Goal: Task Accomplishment & Management: Complete application form

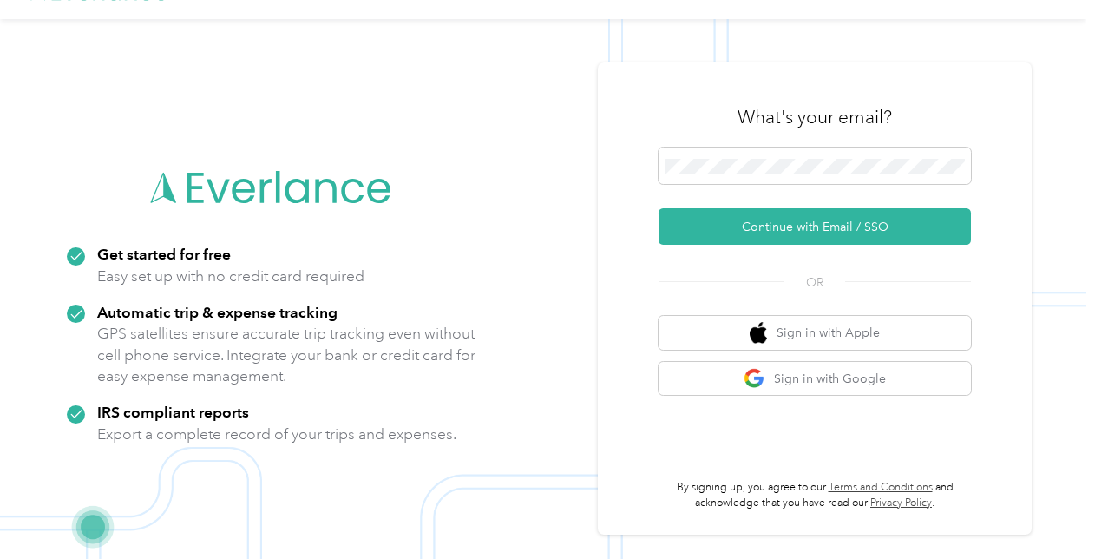
scroll to position [56, 0]
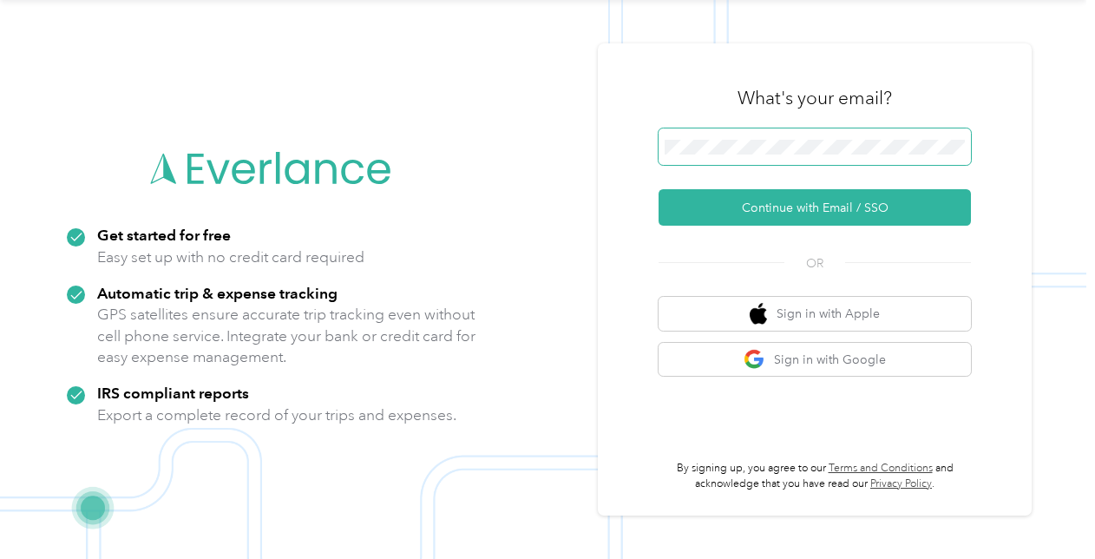
click at [743, 134] on span at bounding box center [815, 146] width 312 height 36
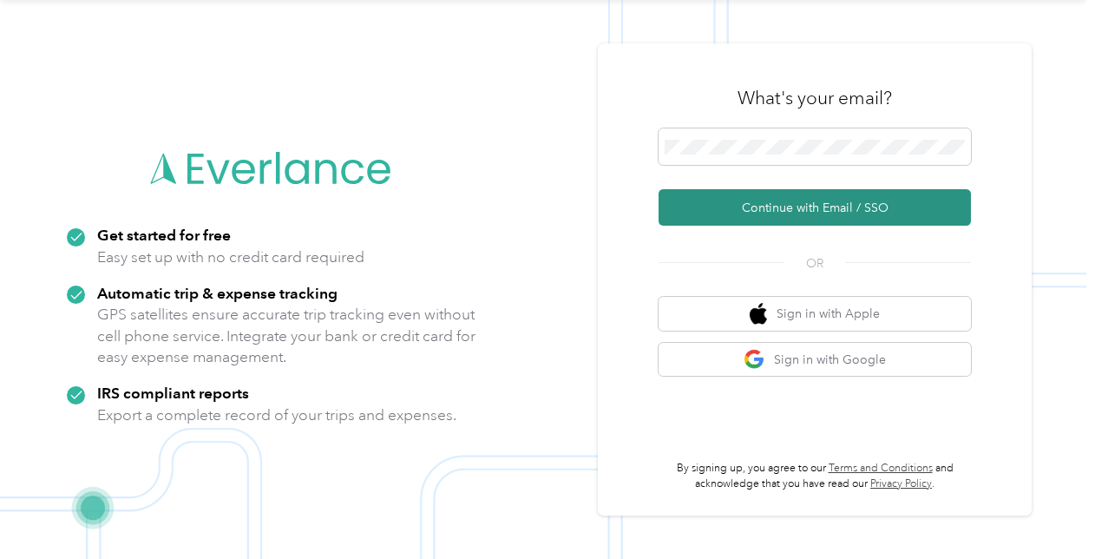
click at [800, 213] on button "Continue with Email / SSO" at bounding box center [815, 207] width 312 height 36
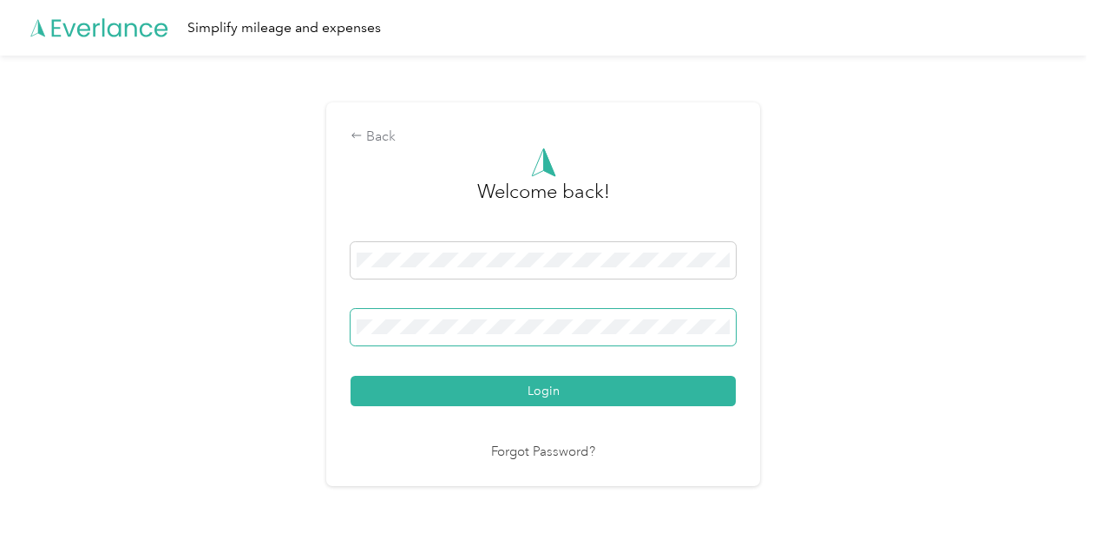
click at [554, 314] on span at bounding box center [543, 327] width 385 height 36
click at [547, 354] on div "Login" at bounding box center [543, 324] width 385 height 164
click at [542, 338] on span at bounding box center [543, 327] width 385 height 36
click at [351, 376] on button "Login" at bounding box center [543, 391] width 385 height 30
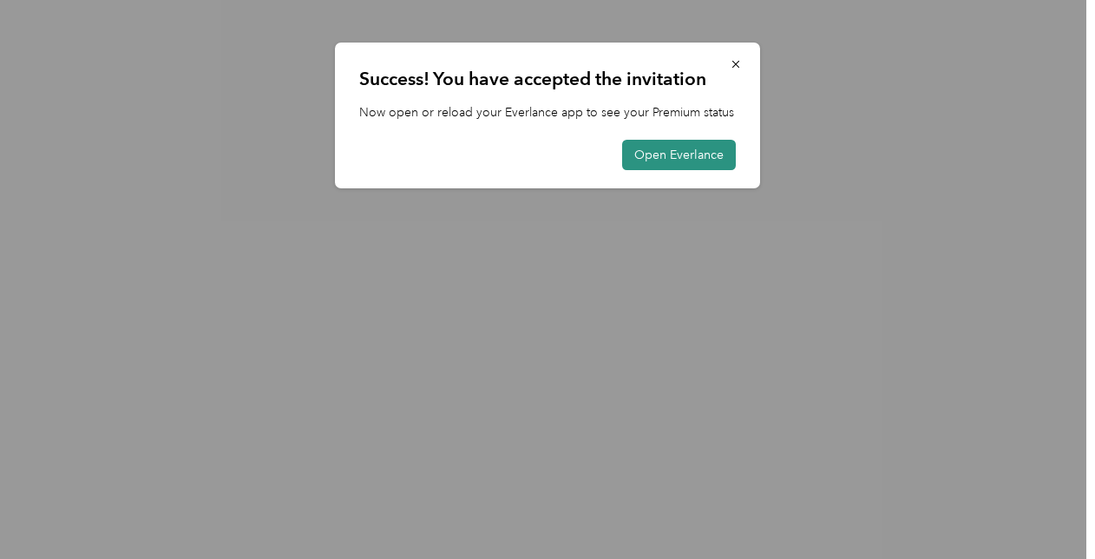
click at [699, 154] on button "Open Everlance" at bounding box center [679, 155] width 114 height 30
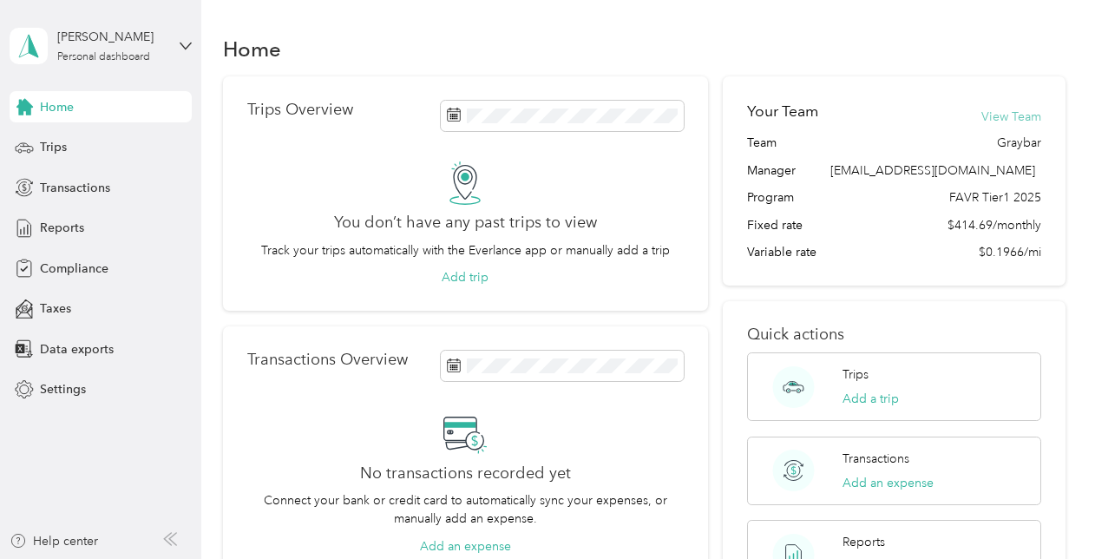
click at [1008, 117] on button "View Team" at bounding box center [1011, 117] width 60 height 18
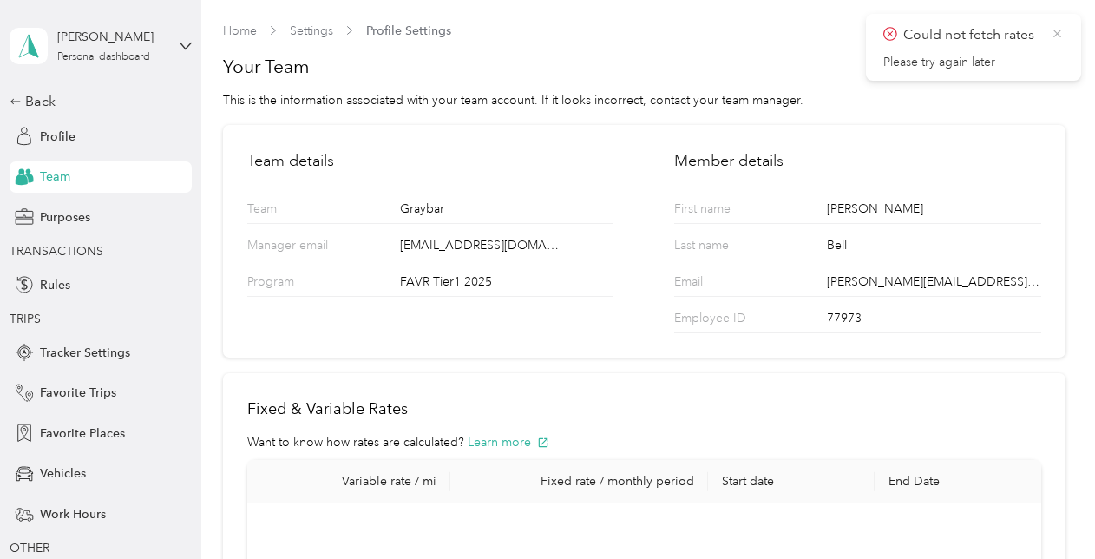
click at [1056, 31] on icon at bounding box center [1057, 34] width 13 height 16
click at [236, 17] on div "Home Settings Profile Settings Your Team This is the information associated wit…" at bounding box center [643, 418] width 885 height 836
click at [39, 97] on div "Back" at bounding box center [97, 101] width 174 height 21
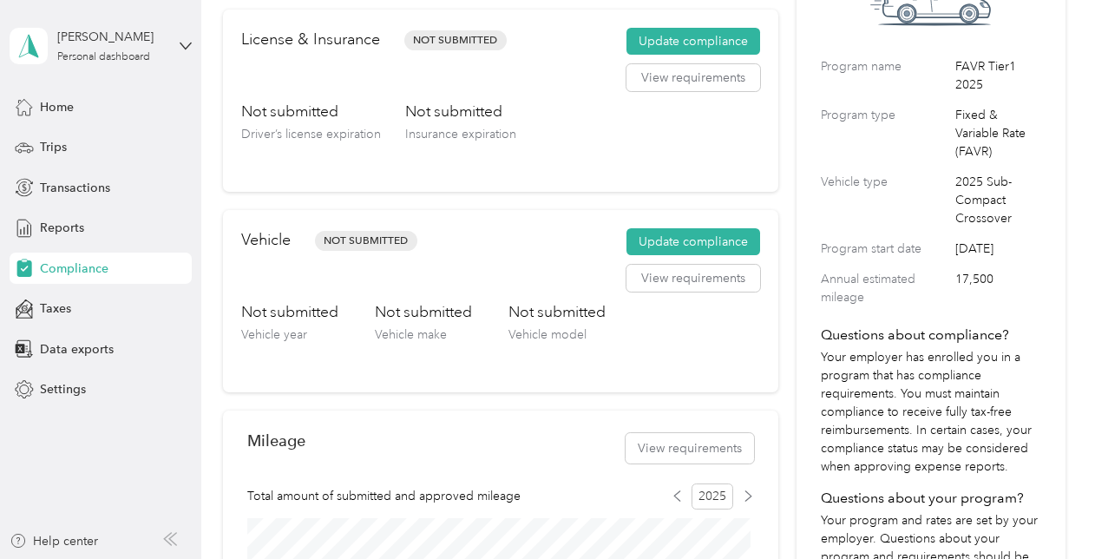
scroll to position [174, 0]
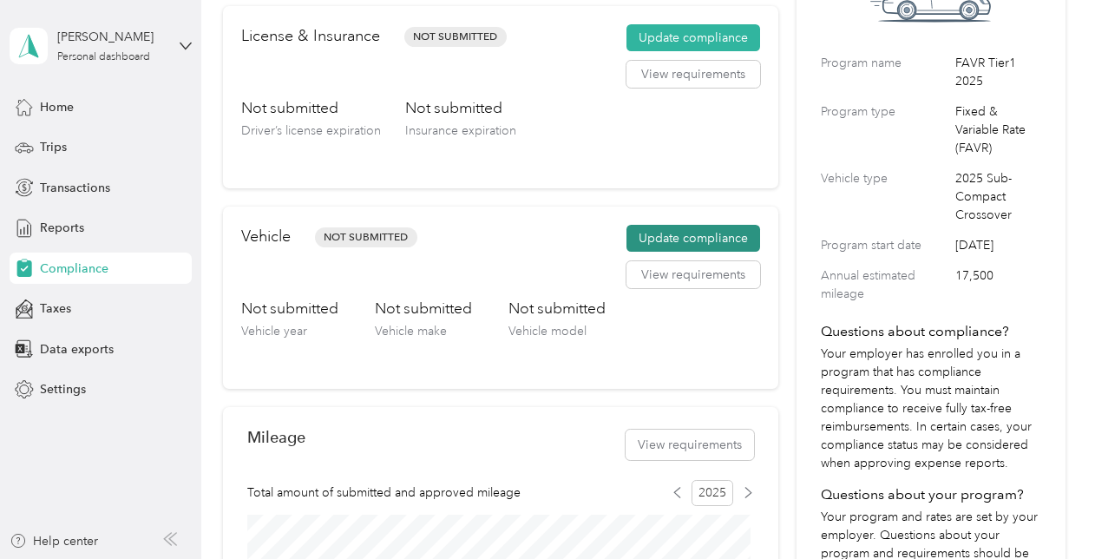
click at [661, 235] on button "Update compliance" at bounding box center [693, 239] width 134 height 28
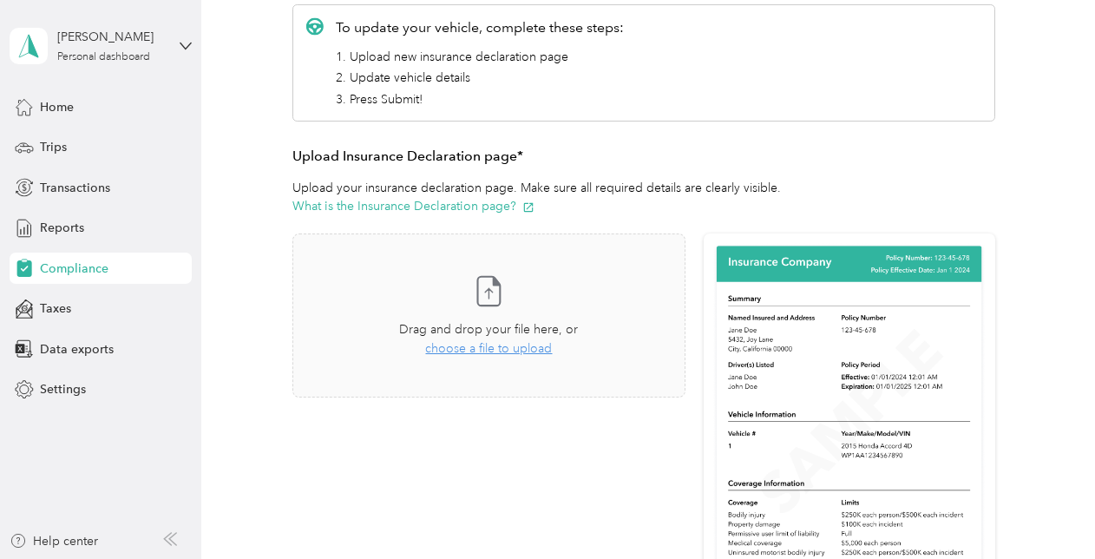
scroll to position [347, 0]
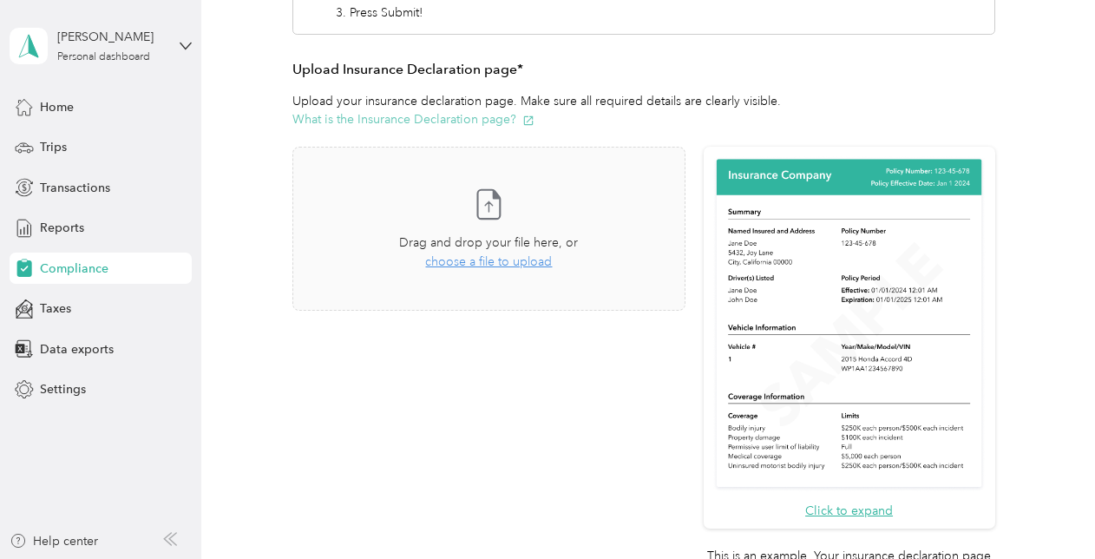
click at [532, 119] on icon "button" at bounding box center [528, 121] width 12 height 12
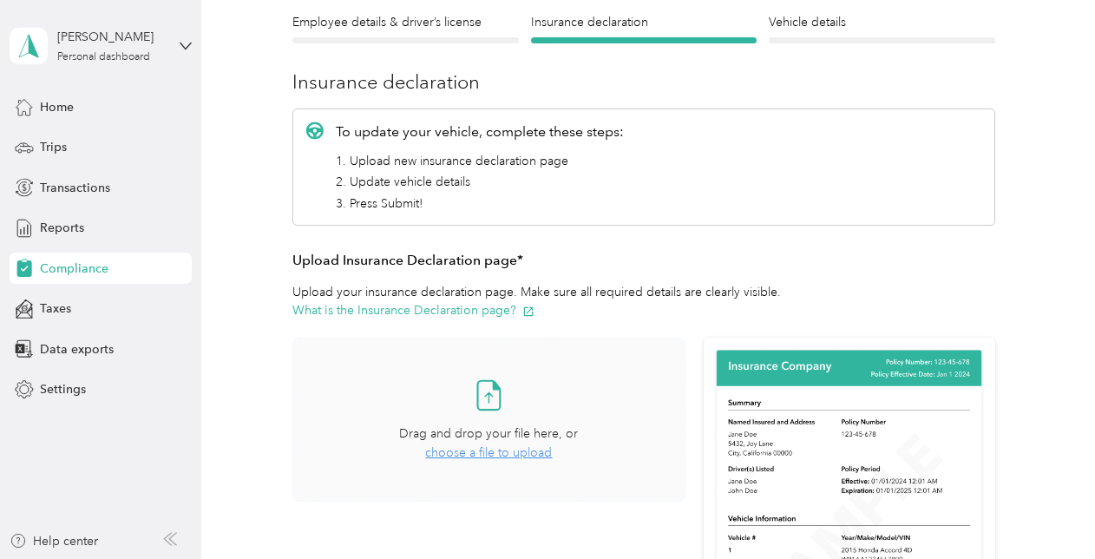
scroll to position [256, 0]
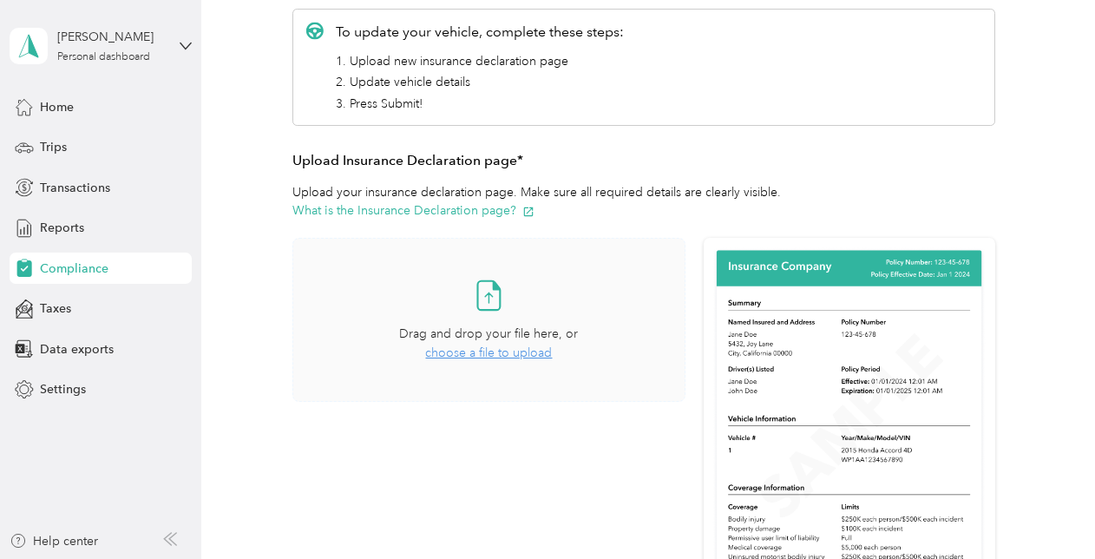
click at [503, 355] on span "choose a file to upload" at bounding box center [488, 352] width 127 height 15
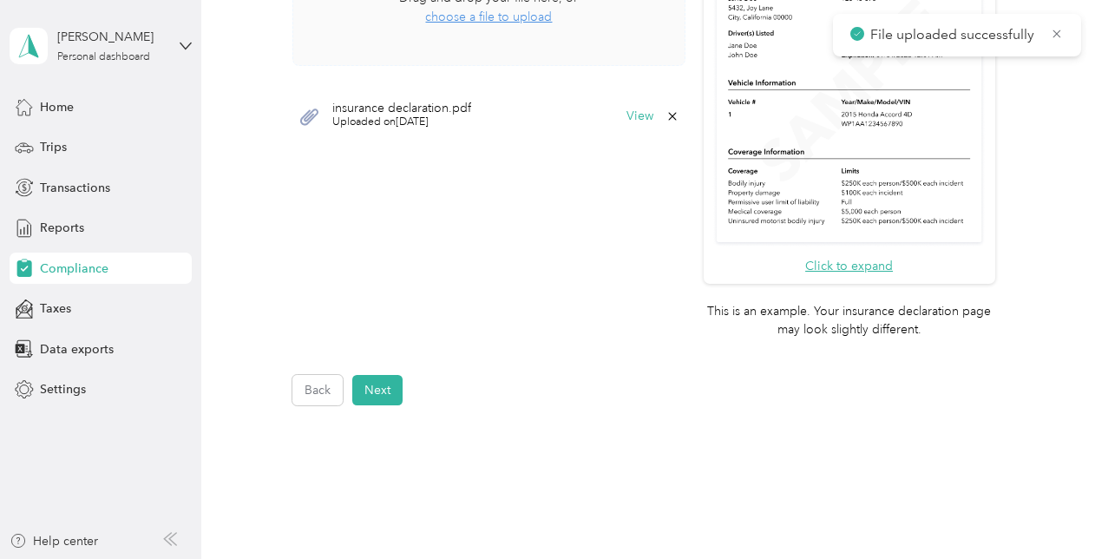
scroll to position [603, 0]
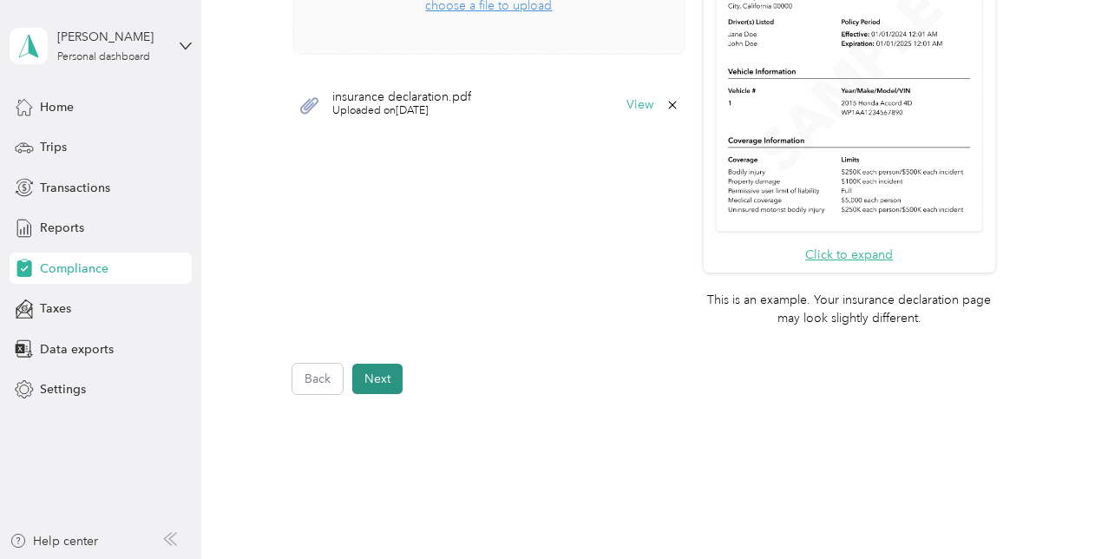
click at [390, 378] on button "Next" at bounding box center [377, 379] width 50 height 30
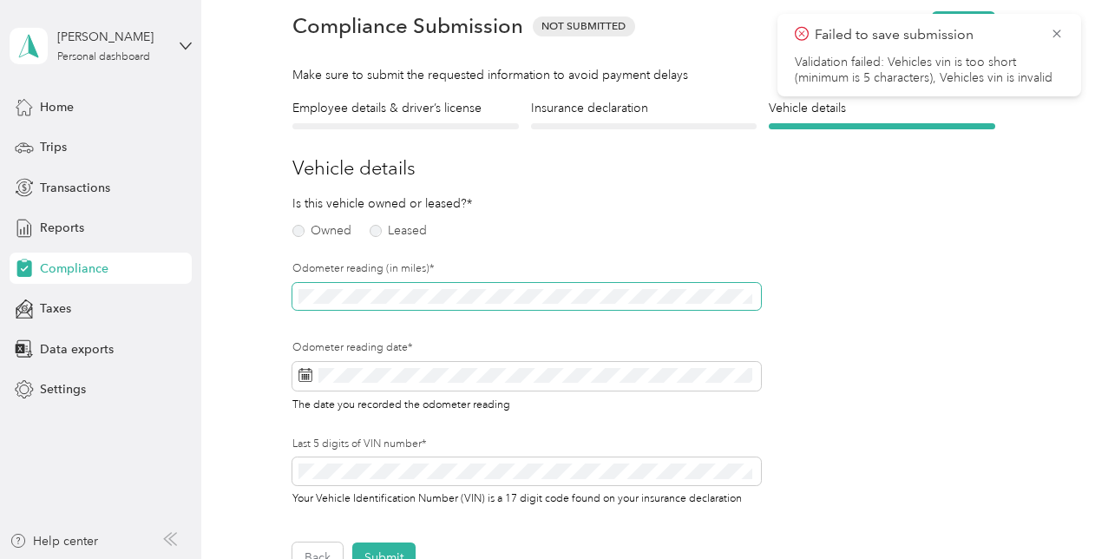
scroll to position [108, 0]
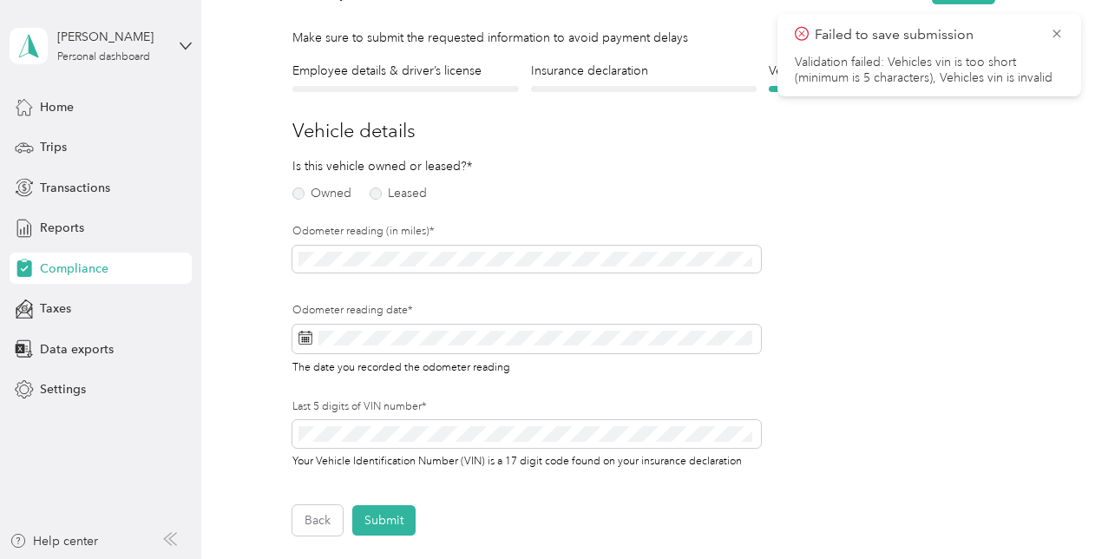
click at [306, 186] on div "Owned Leased" at bounding box center [367, 190] width 150 height 18
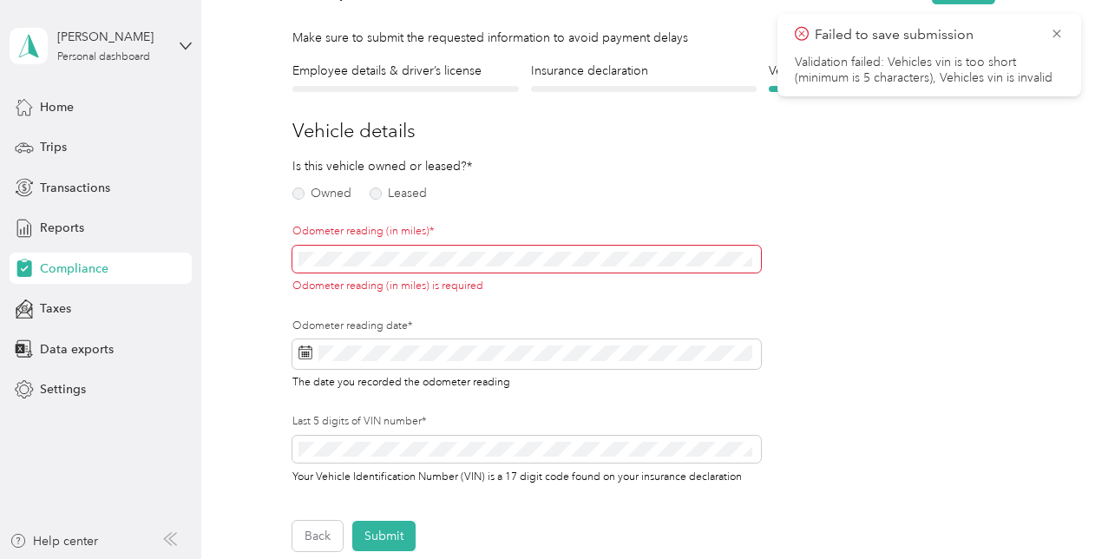
click at [320, 250] on span at bounding box center [526, 260] width 468 height 28
click at [292, 191] on div "Employee details & driver’s license License Insurance declaration Insurance Veh…" at bounding box center [644, 306] width 843 height 489
click at [304, 196] on label "Owned" at bounding box center [321, 193] width 59 height 12
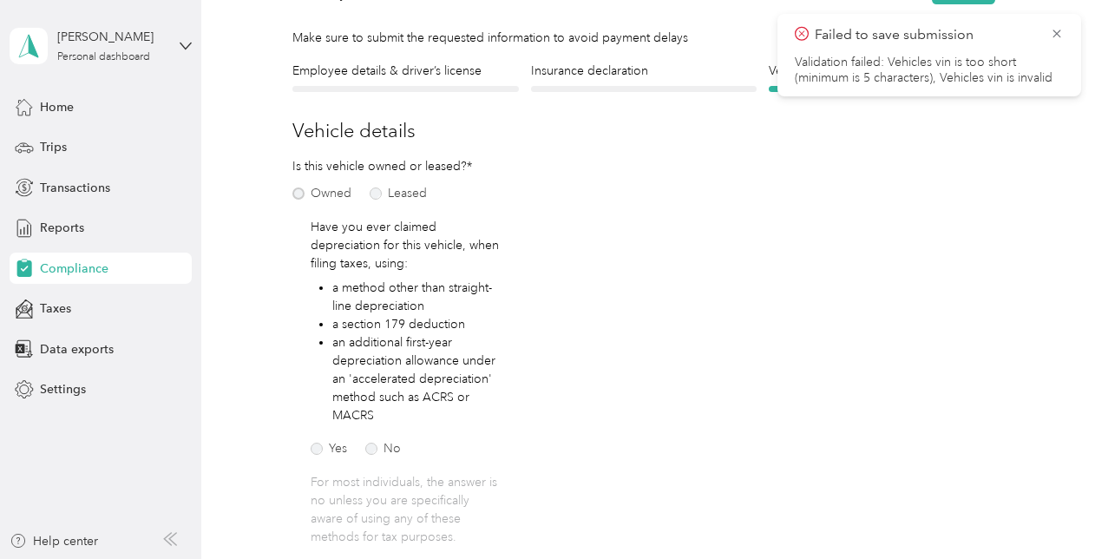
scroll to position [194, 0]
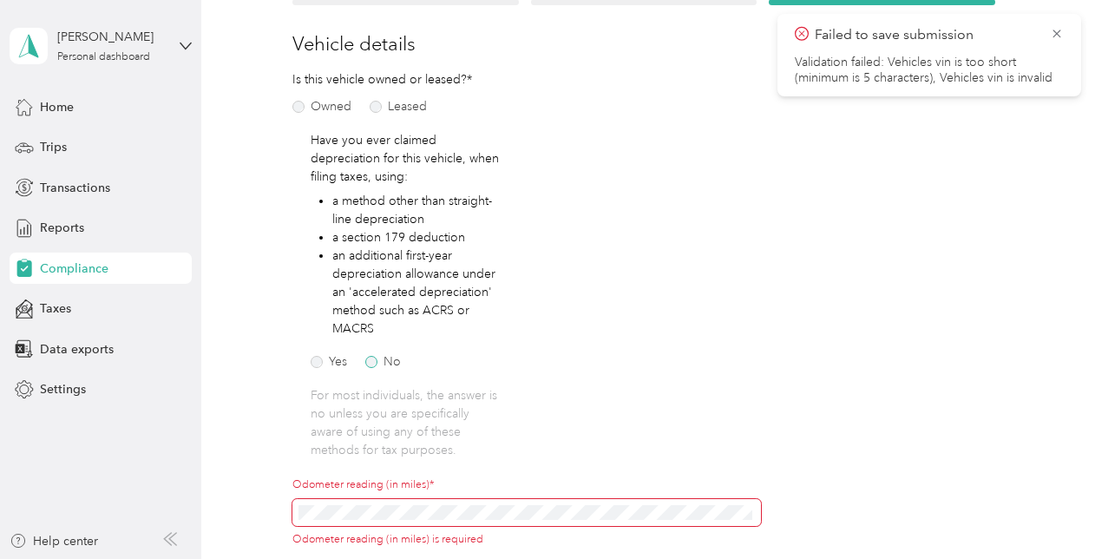
click at [375, 364] on label "No" at bounding box center [383, 362] width 36 height 12
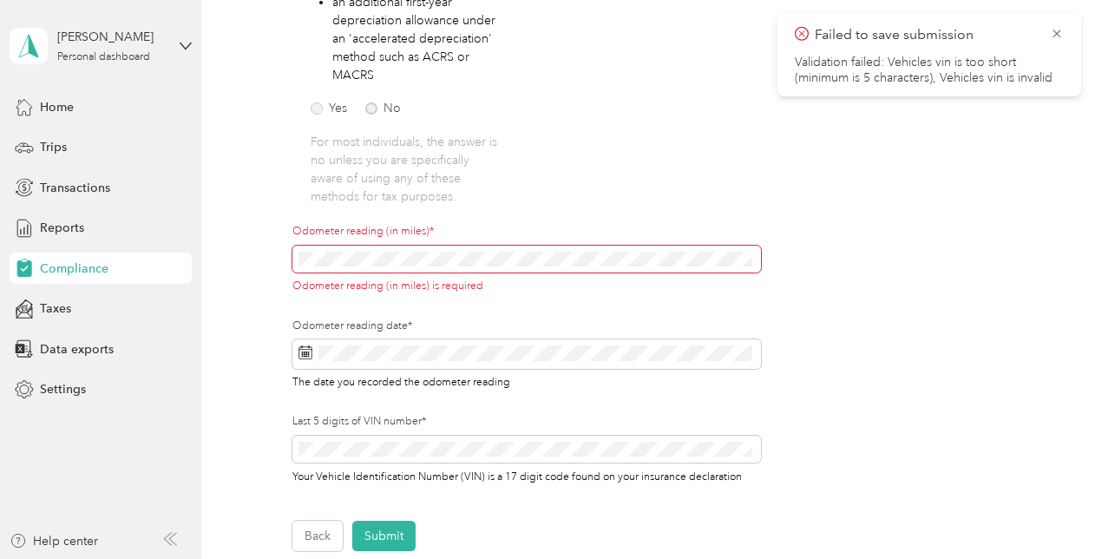
scroll to position [455, 0]
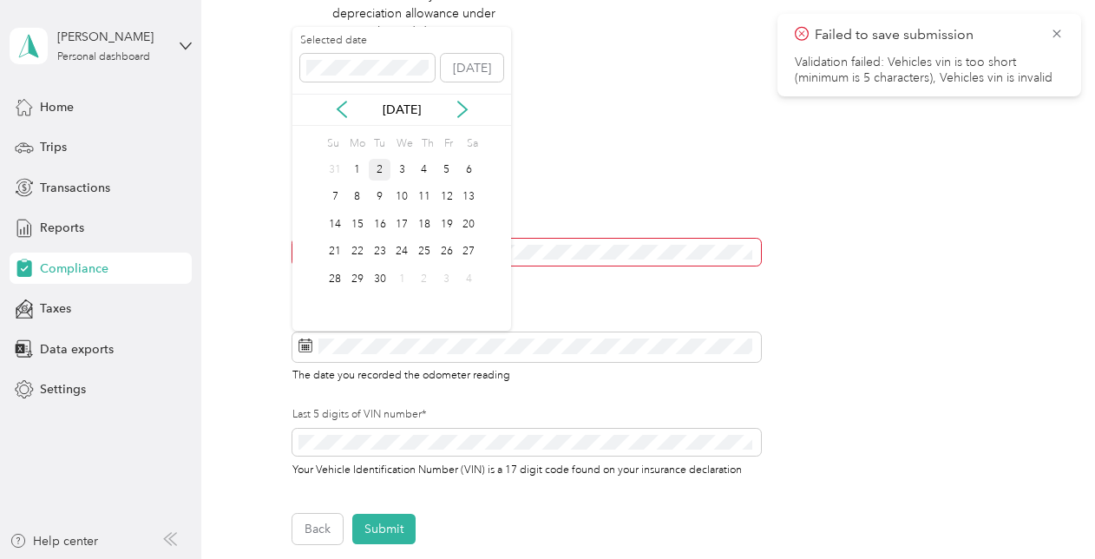
click at [381, 174] on div "2" at bounding box center [380, 170] width 23 height 22
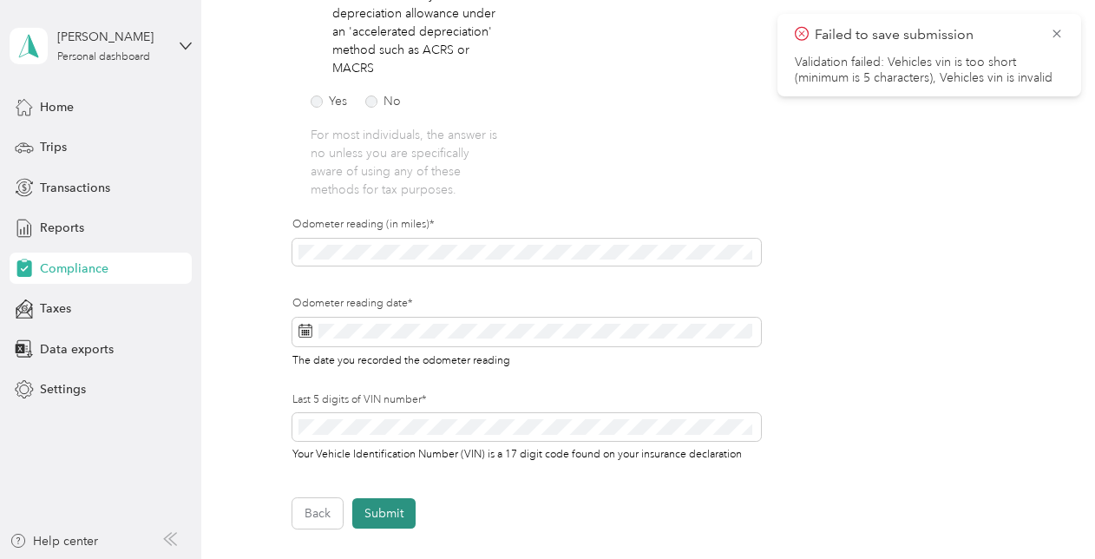
click at [405, 519] on button "Submit" at bounding box center [383, 513] width 63 height 30
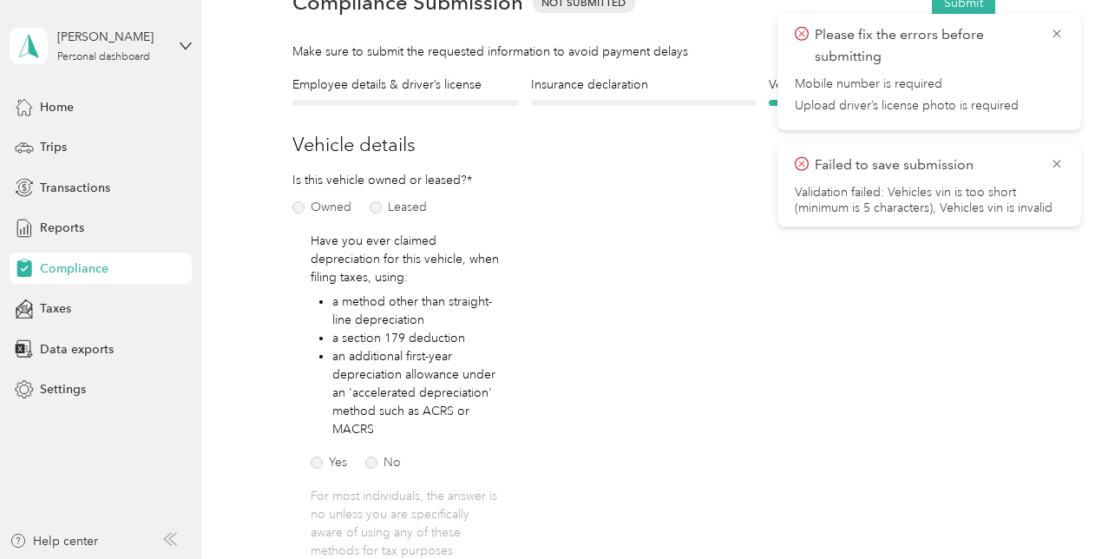
scroll to position [0, 0]
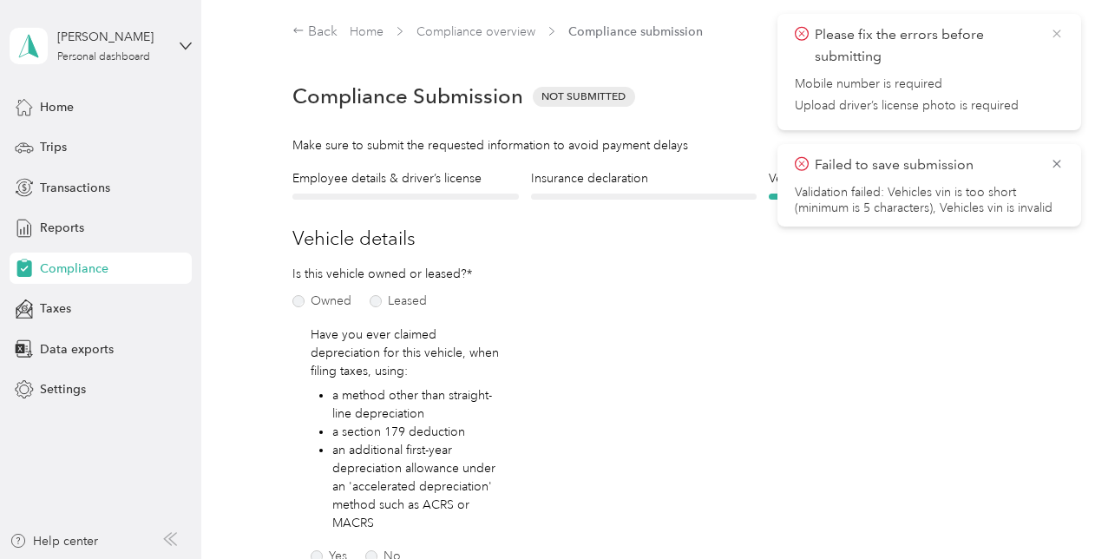
click at [1055, 36] on icon at bounding box center [1057, 34] width 8 height 8
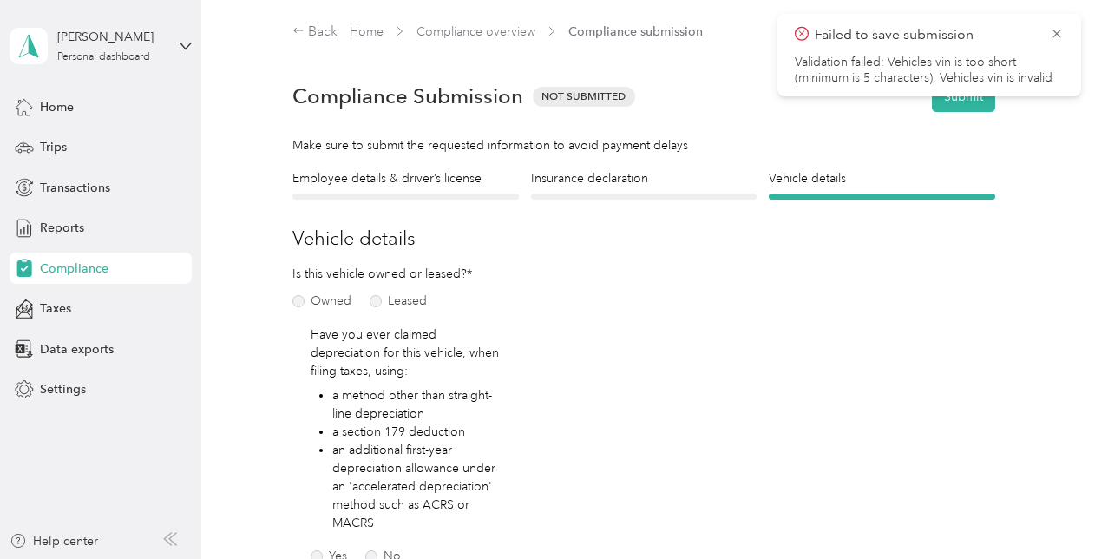
click at [1058, 35] on icon at bounding box center [1057, 34] width 14 height 16
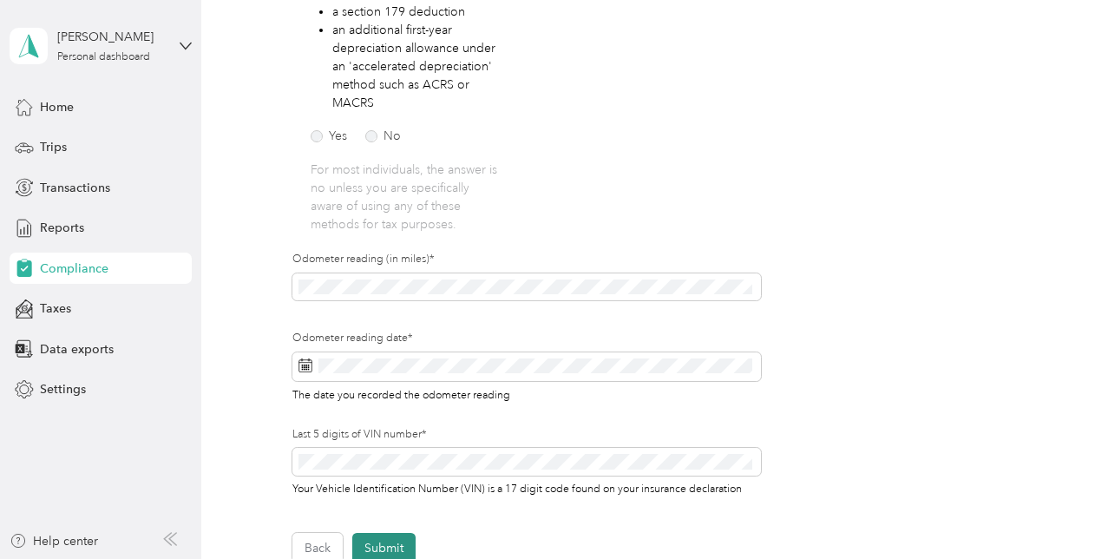
scroll to position [521, 0]
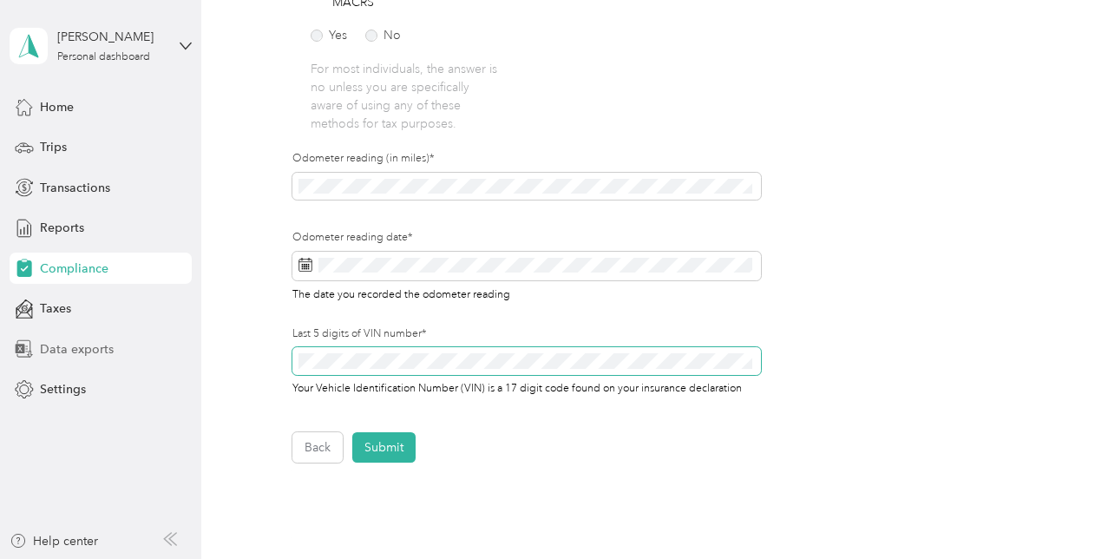
click at [154, 338] on section "Lee Bell Personal dashboard Home Trips Transactions Reports Compliance Taxes Da…" at bounding box center [543, 279] width 1086 height 559
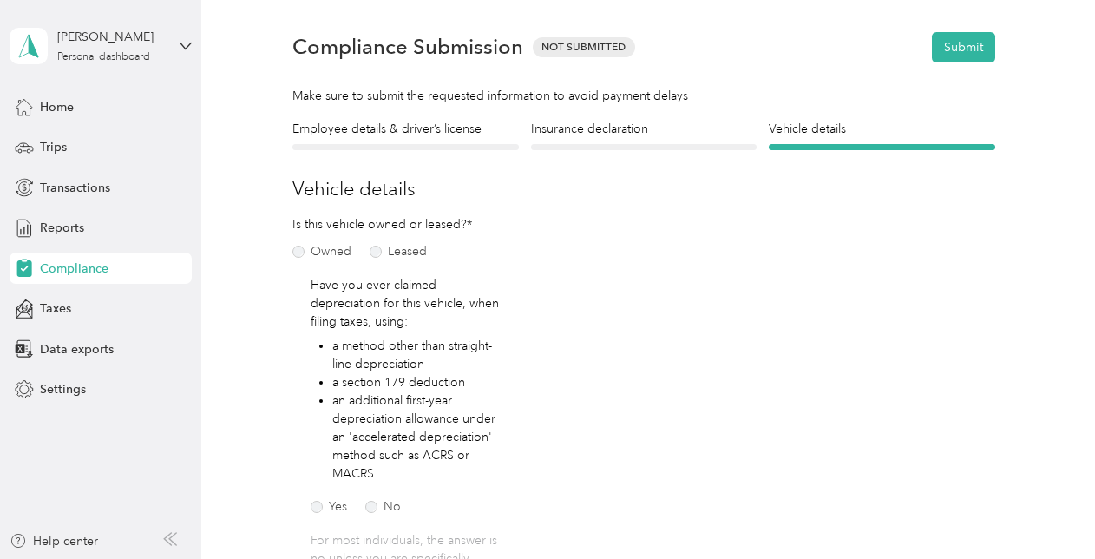
scroll to position [0, 0]
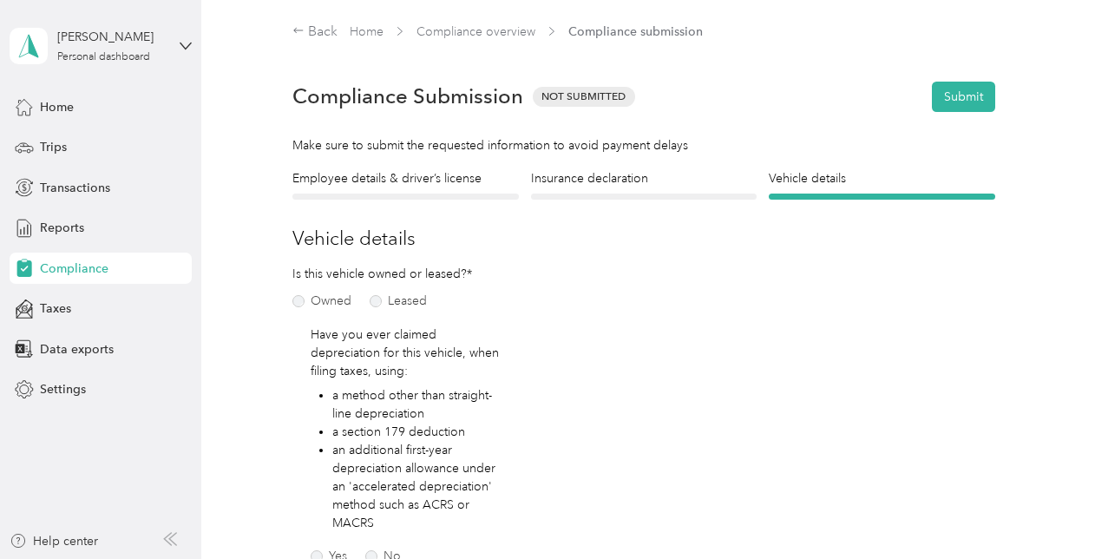
click at [397, 194] on div at bounding box center [405, 197] width 226 height 6
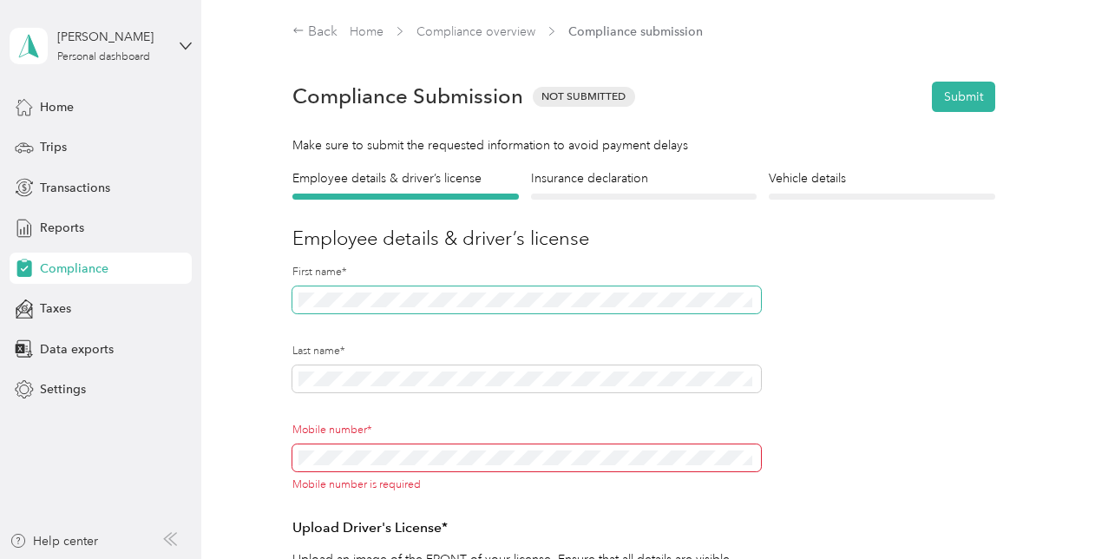
click at [281, 296] on div "Employee details & driver’s license License Insurance declaration Insurance Veh…" at bounding box center [644, 516] width 843 height 694
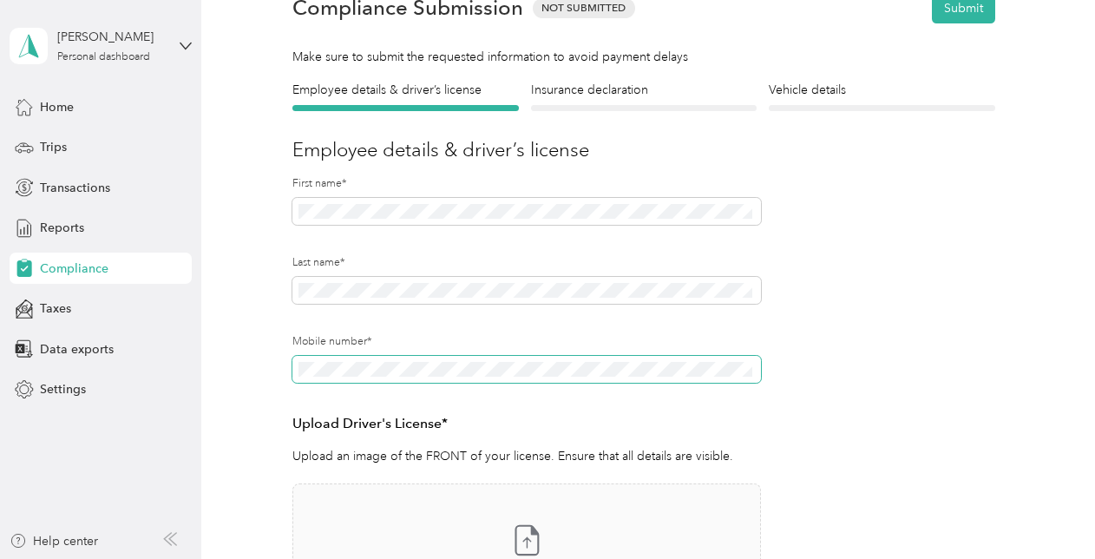
scroll to position [260, 0]
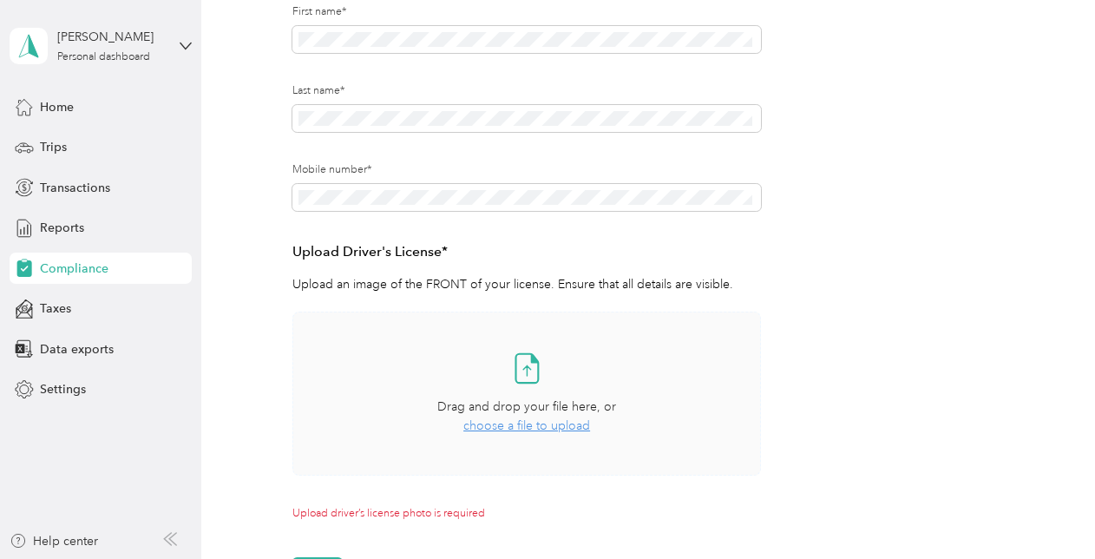
click at [521, 422] on span "choose a file to upload" at bounding box center [526, 425] width 127 height 15
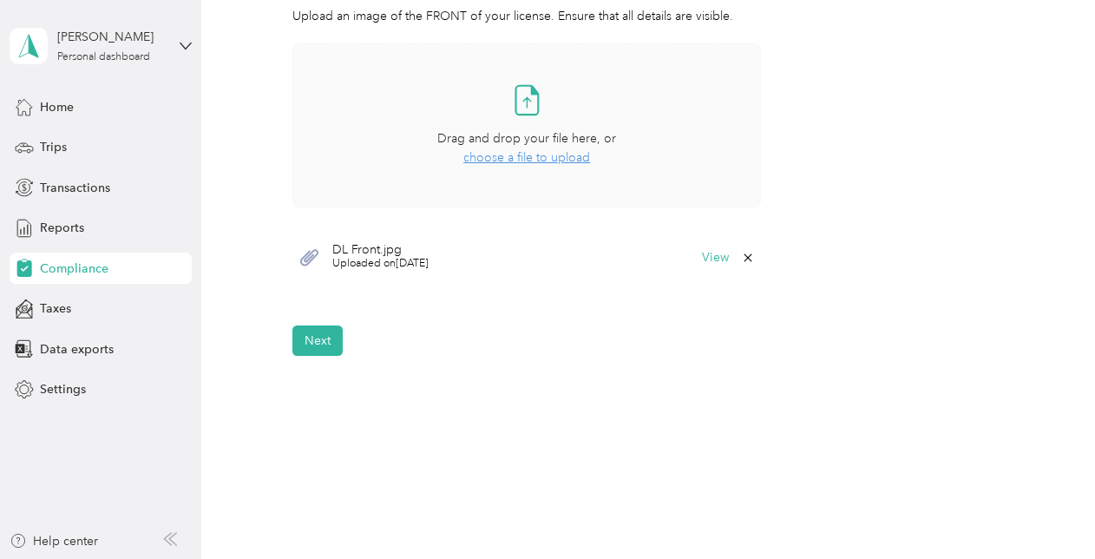
scroll to position [577, 0]
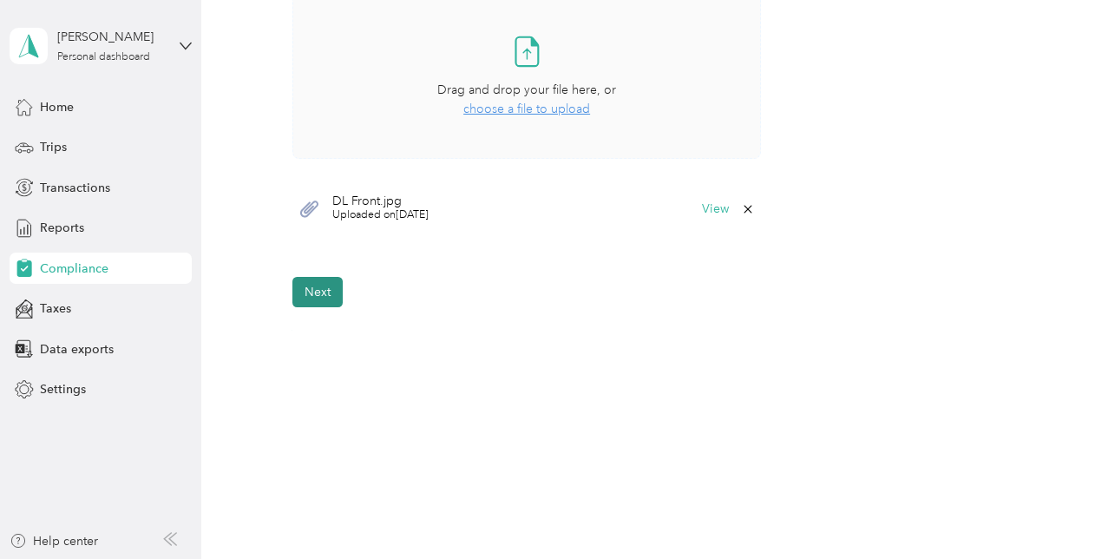
click at [325, 299] on button "Next" at bounding box center [317, 292] width 50 height 30
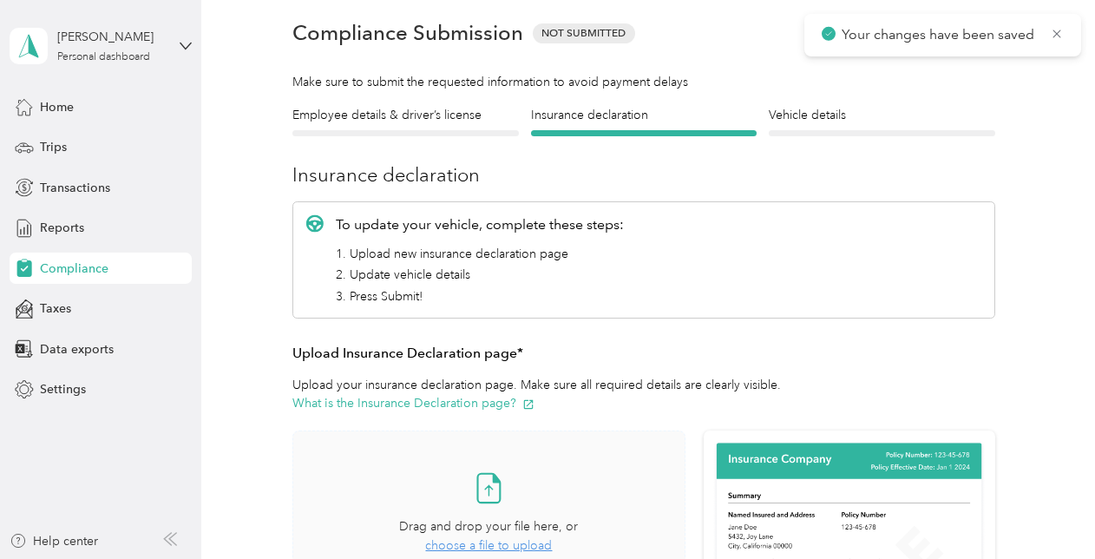
scroll to position [21, 0]
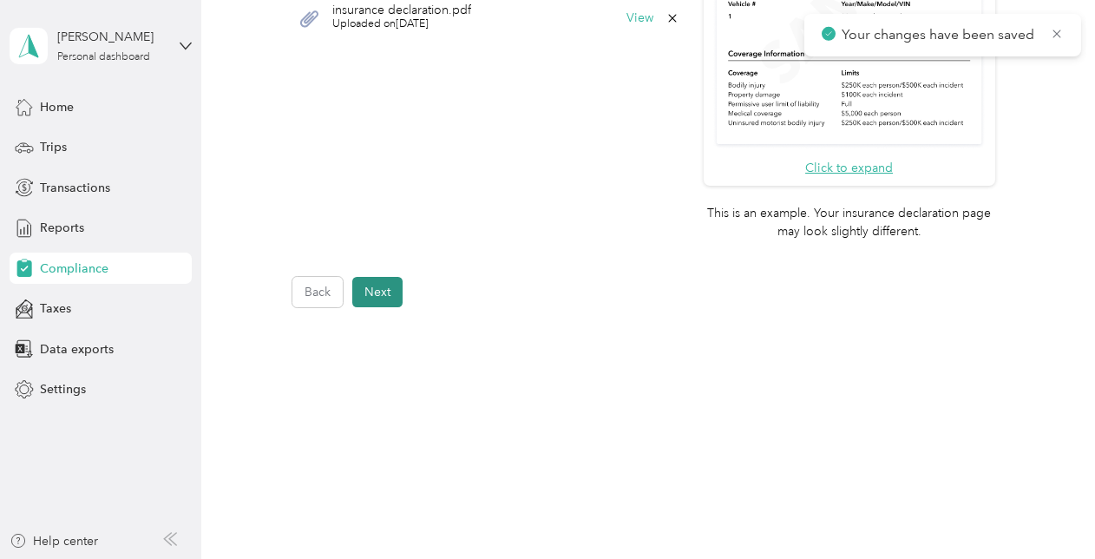
click at [399, 292] on button "Next" at bounding box center [377, 292] width 50 height 30
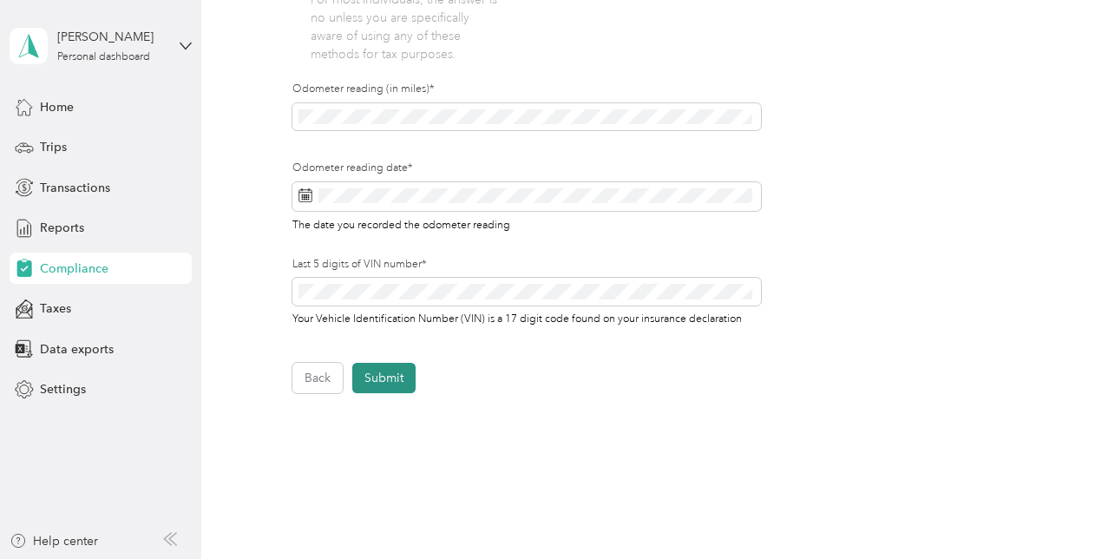
click at [397, 376] on button "Submit" at bounding box center [383, 378] width 63 height 30
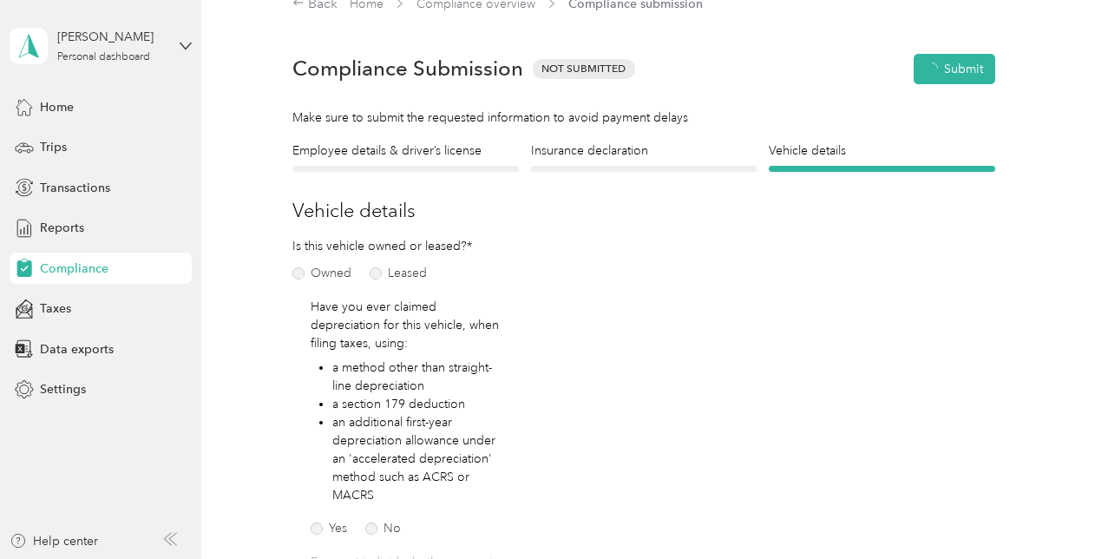
scroll to position [21, 0]
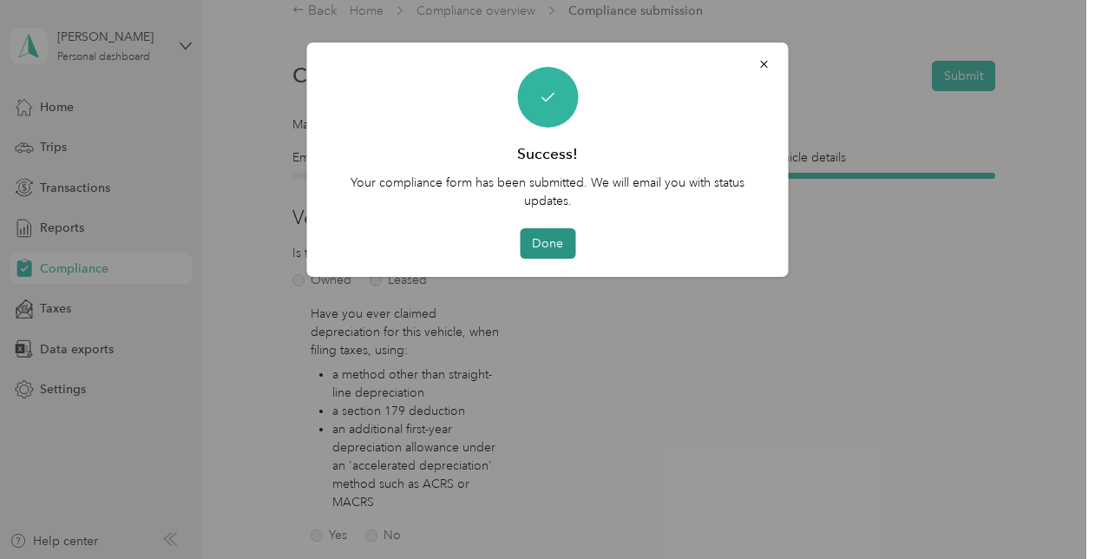
click at [558, 241] on button "Done" at bounding box center [548, 243] width 56 height 30
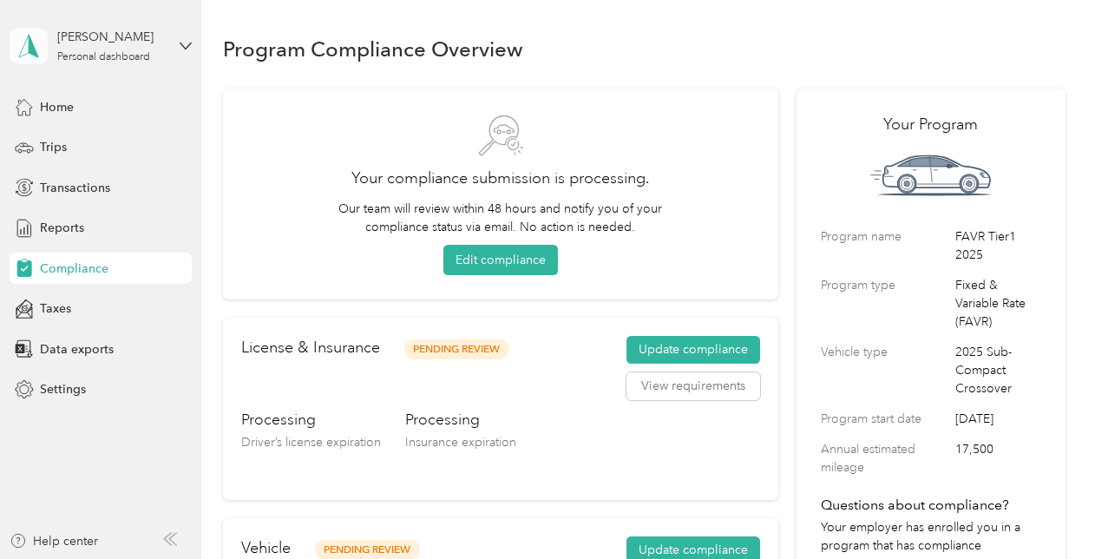
click at [39, 54] on icon at bounding box center [29, 46] width 26 height 24
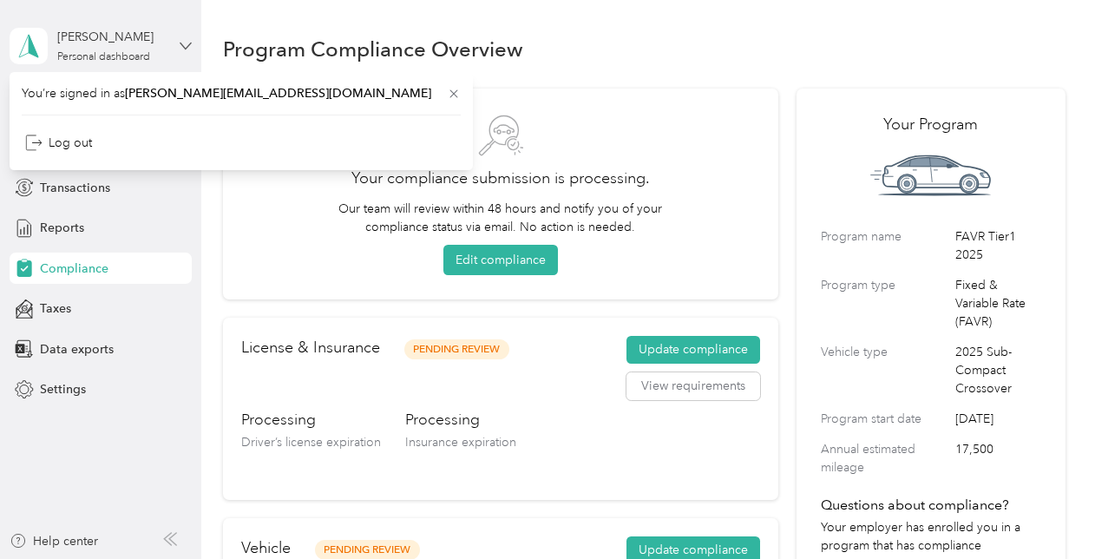
click at [189, 40] on icon at bounding box center [186, 46] width 12 height 12
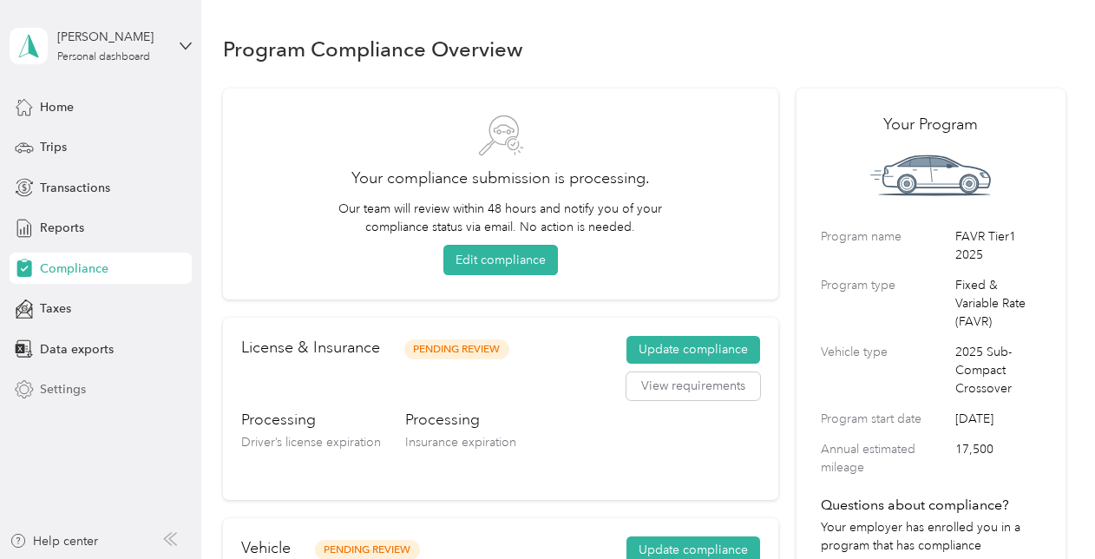
click at [33, 382] on icon at bounding box center [24, 389] width 19 height 19
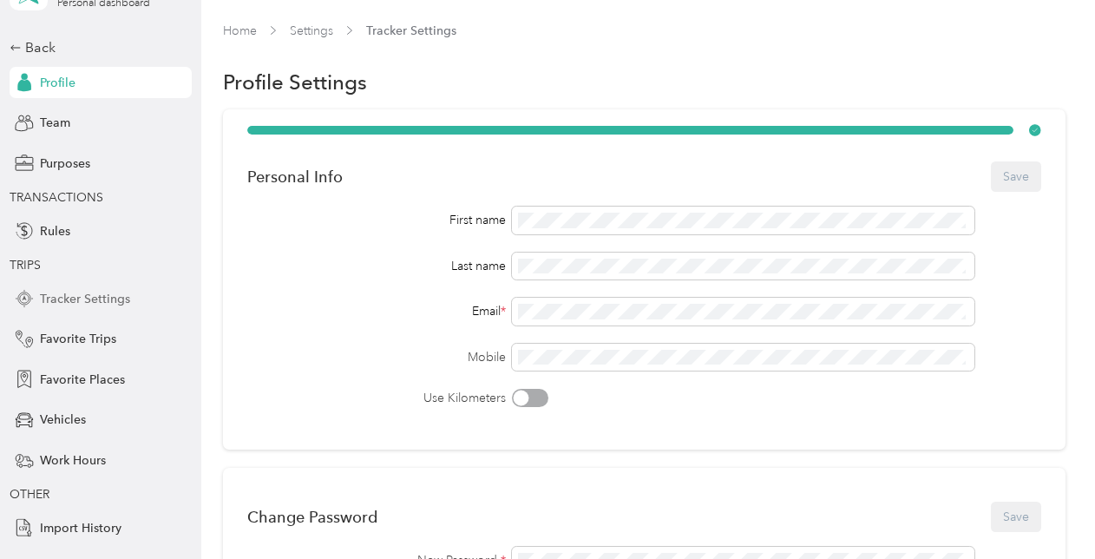
scroll to position [81, 0]
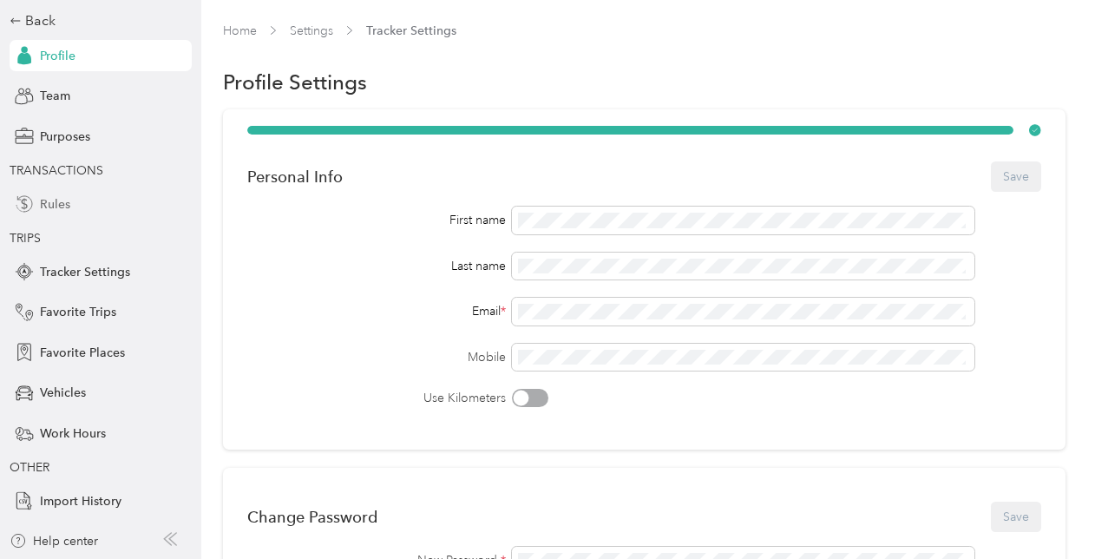
click at [40, 204] on span "Rules" at bounding box center [55, 204] width 30 height 18
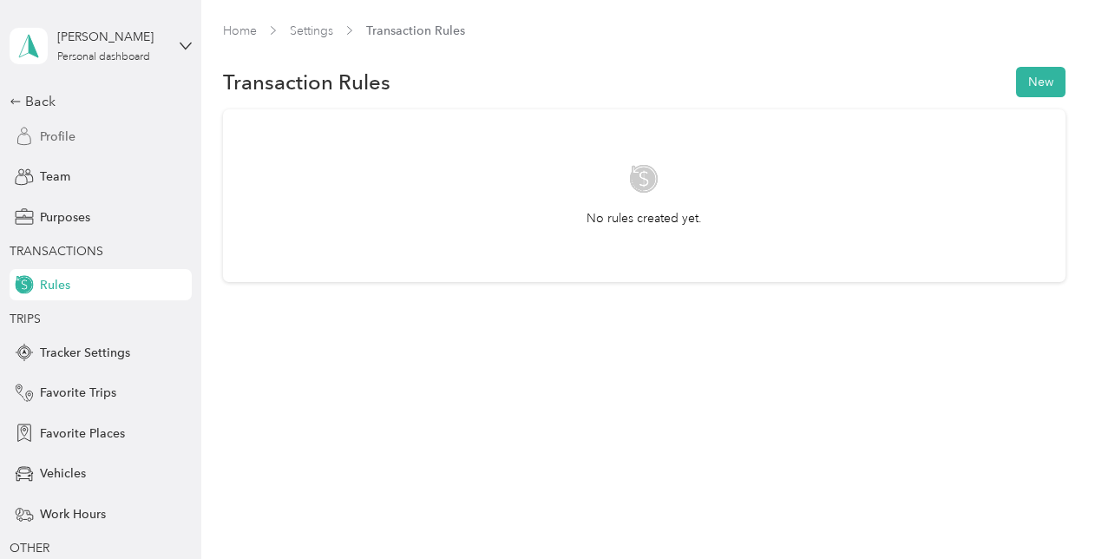
click at [69, 135] on div "Profile" at bounding box center [101, 136] width 182 height 31
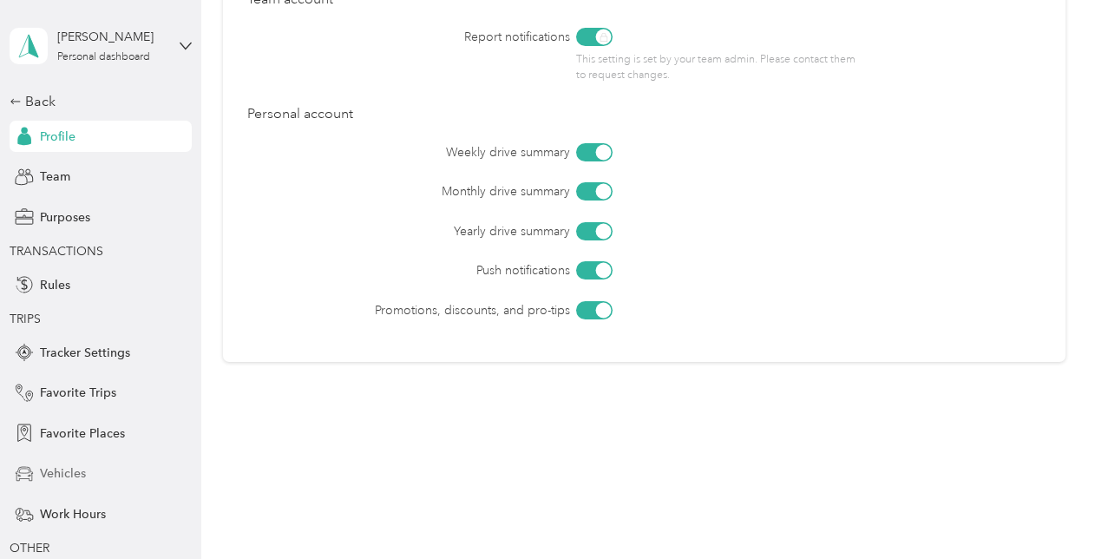
scroll to position [81, 0]
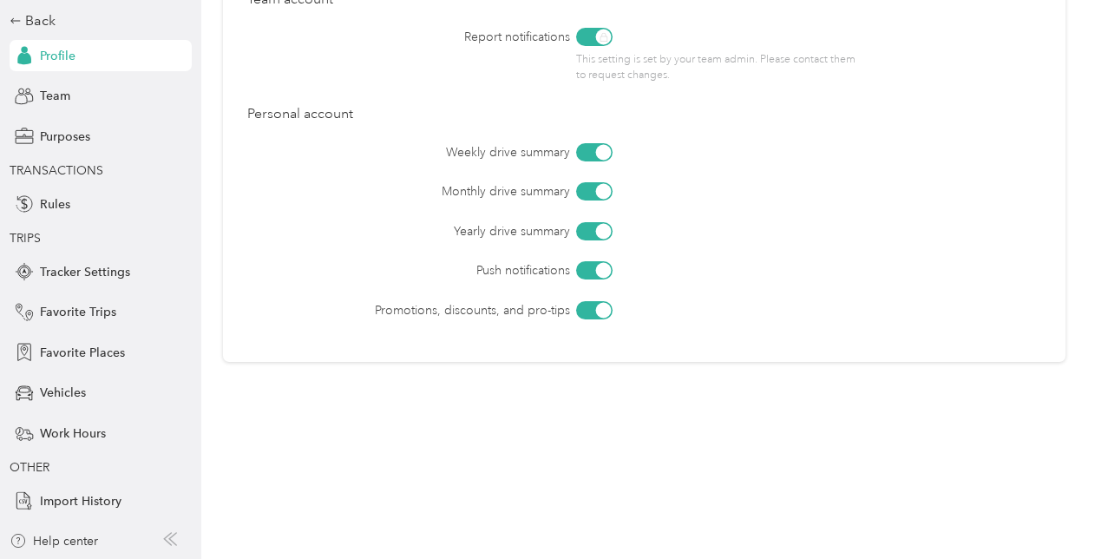
click at [781, 200] on div "Monthly drive summary" at bounding box center [692, 191] width 697 height 18
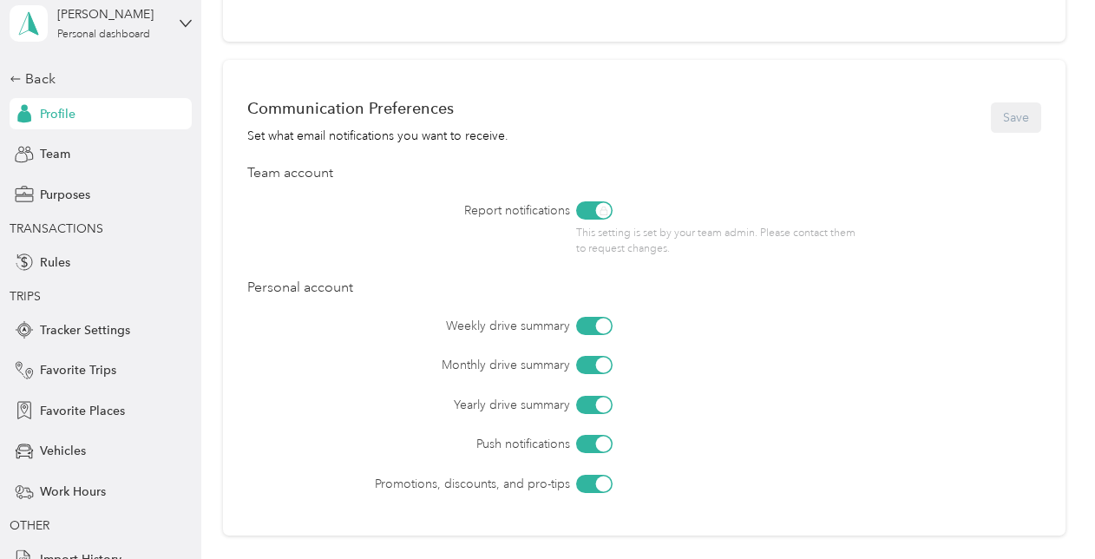
scroll to position [0, 0]
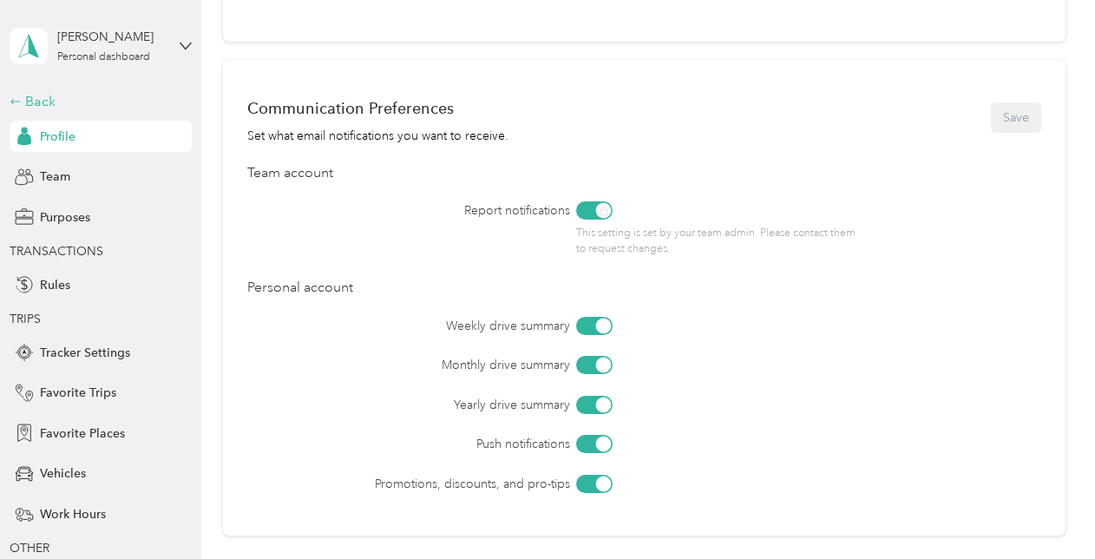
click at [33, 108] on div "Back" at bounding box center [97, 101] width 174 height 21
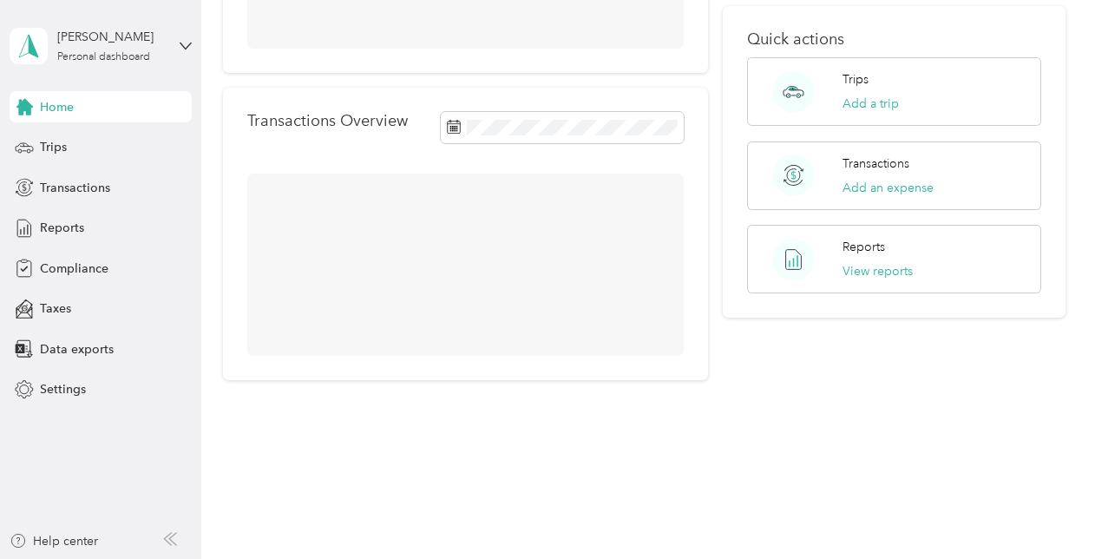
scroll to position [231, 0]
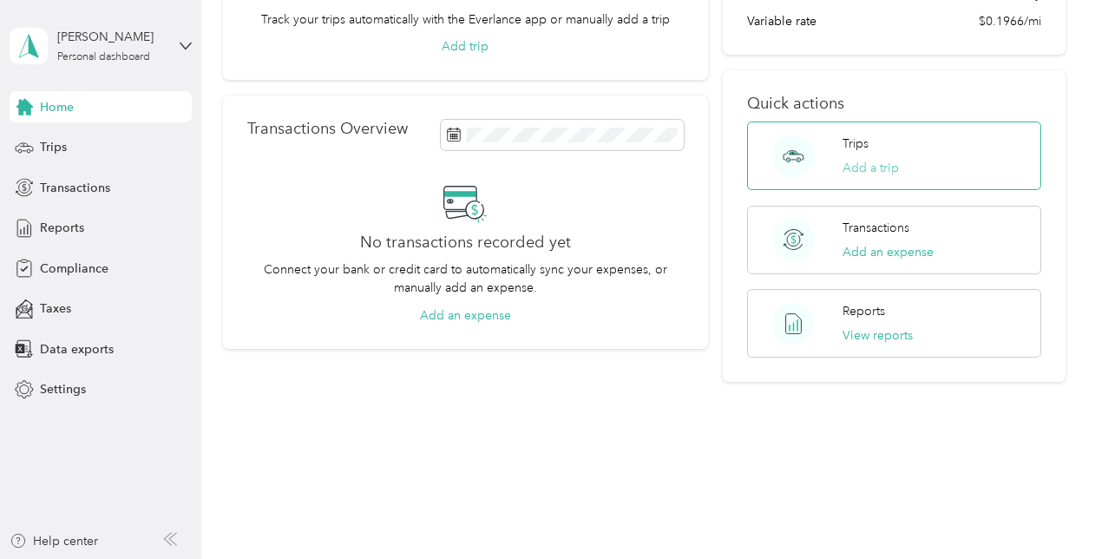
click at [894, 167] on button "Add a trip" at bounding box center [871, 168] width 56 height 18
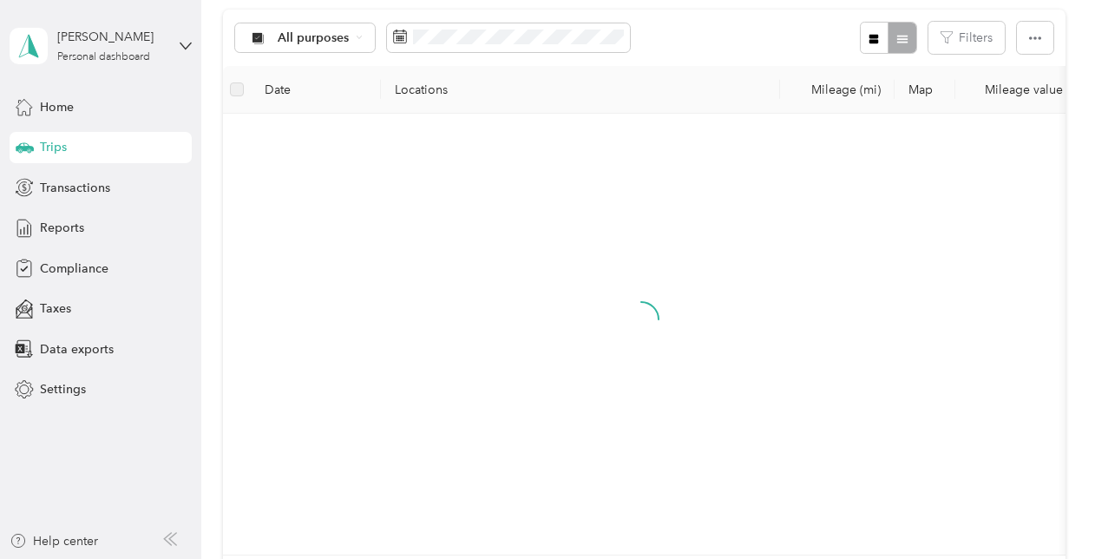
scroll to position [231, 0]
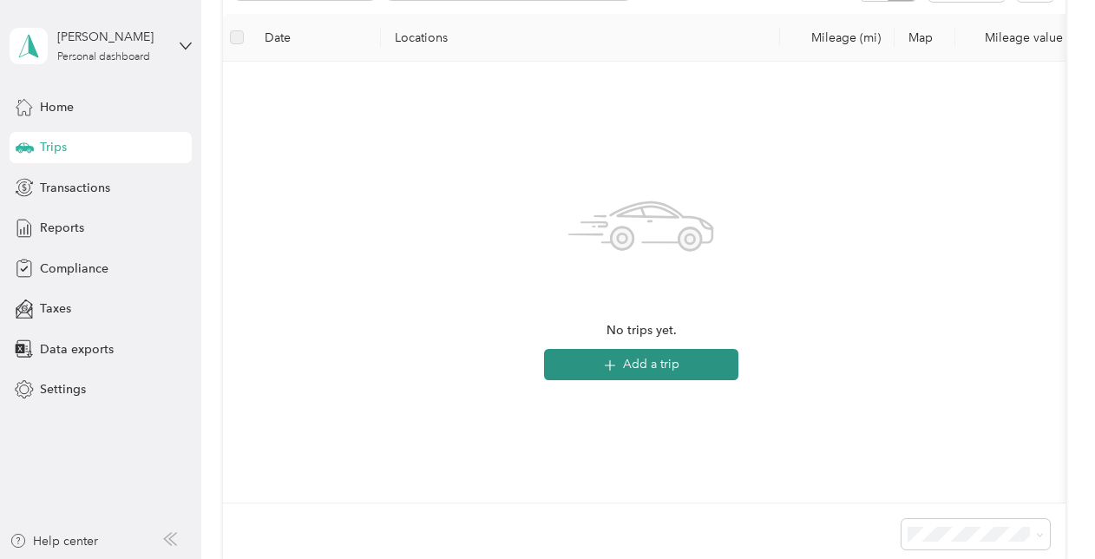
click at [647, 366] on button "Add a trip" at bounding box center [641, 364] width 194 height 31
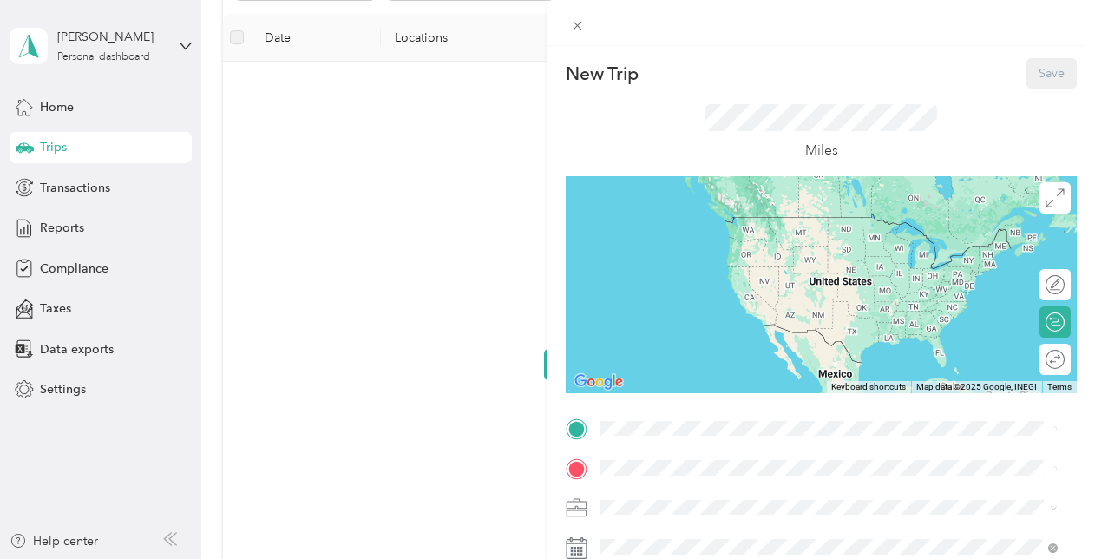
click at [812, 140] on p "Miles" at bounding box center [821, 151] width 33 height 22
click at [684, 499] on span "117 Montcliff Drive Kings Mountain, North Carolina 28086, United States" at bounding box center [720, 491] width 174 height 16
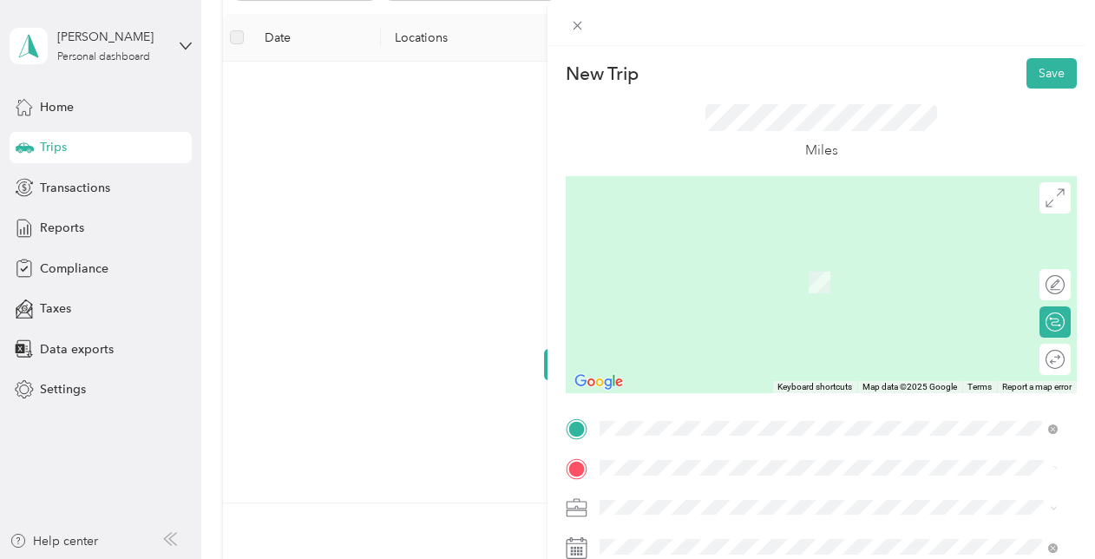
click at [723, 265] on span "1940 South Lafayette Street Shelby, North Carolina 28152, United States" at bounding box center [720, 257] width 174 height 16
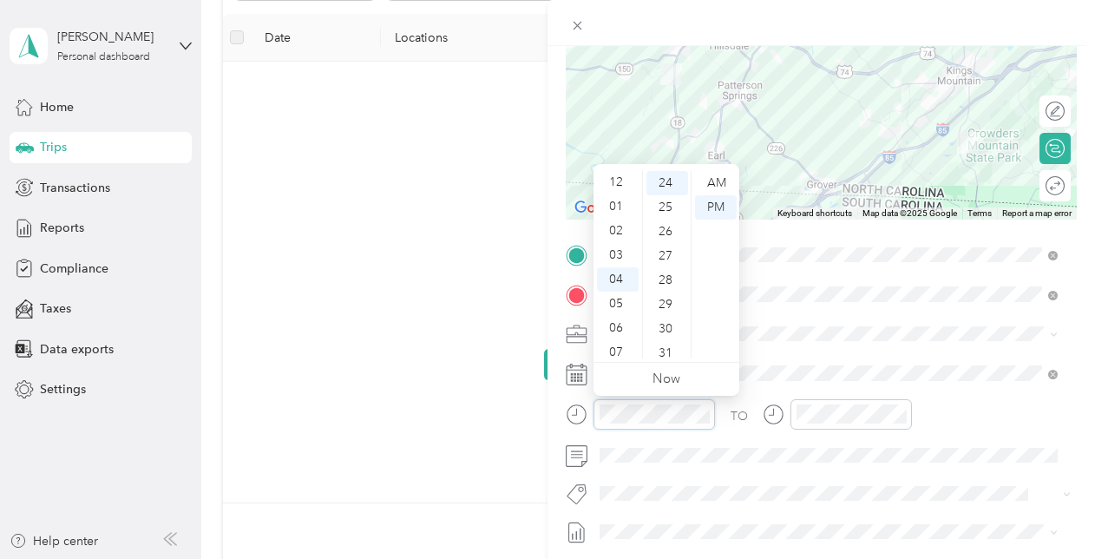
scroll to position [0, 0]
drag, startPoint x: 617, startPoint y: 210, endPoint x: 630, endPoint y: 205, distance: 14.0
click at [616, 210] on div "01" at bounding box center [618, 207] width 42 height 24
click at [713, 205] on div "PM" at bounding box center [716, 207] width 42 height 24
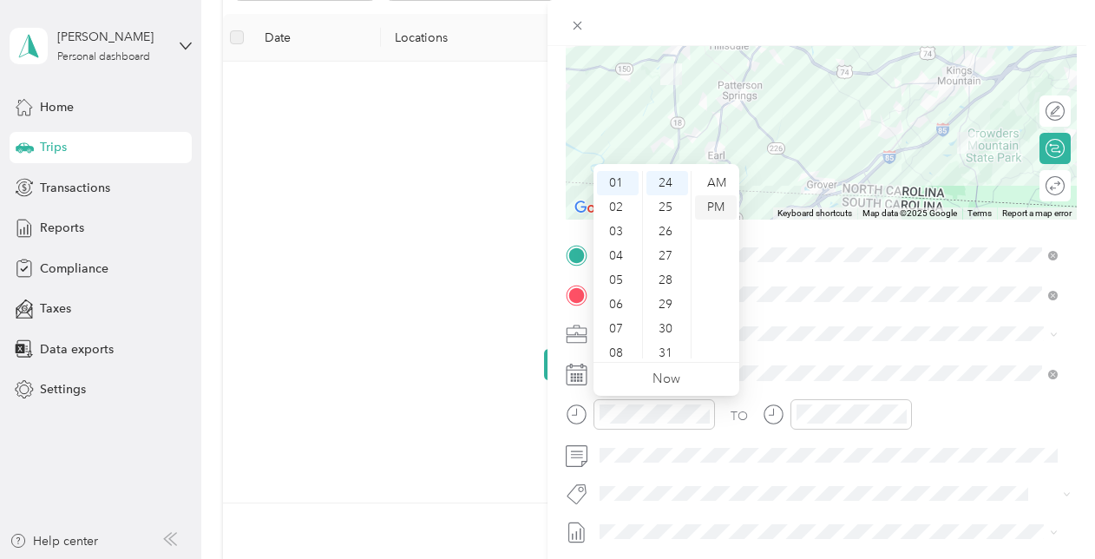
click at [713, 204] on div "PM" at bounding box center [716, 207] width 42 height 24
click at [715, 200] on ul "AM PM" at bounding box center [715, 264] width 49 height 187
drag, startPoint x: 715, startPoint y: 200, endPoint x: 670, endPoint y: 207, distance: 45.5
click at [670, 207] on ul "00 01 02 03 04 05 06 07 08 09 10 11 12 13 14 15 16 17 18 19 20 21 22 23 24 25 2…" at bounding box center [666, 264] width 49 height 187
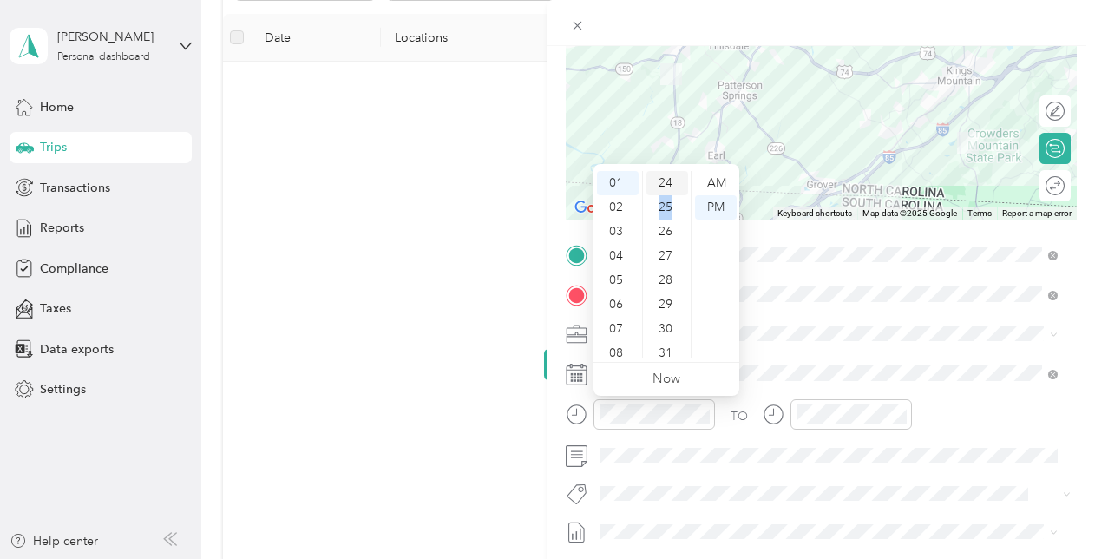
drag, startPoint x: 670, startPoint y: 207, endPoint x: 672, endPoint y: 194, distance: 13.1
click at [672, 194] on div "24" at bounding box center [667, 183] width 42 height 24
click at [663, 183] on div "00" at bounding box center [667, 183] width 42 height 24
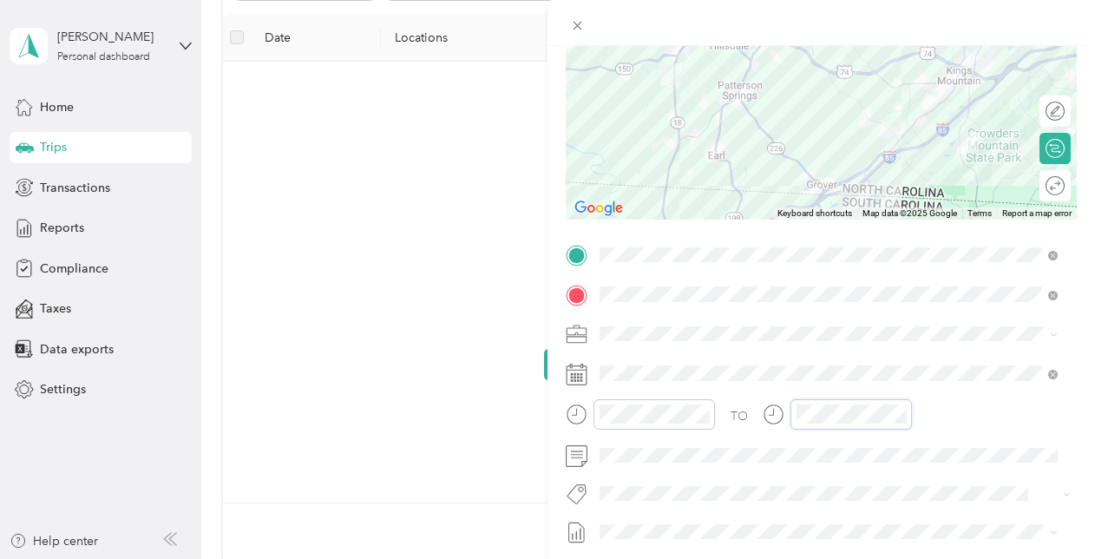
click at [779, 412] on div at bounding box center [837, 414] width 149 height 30
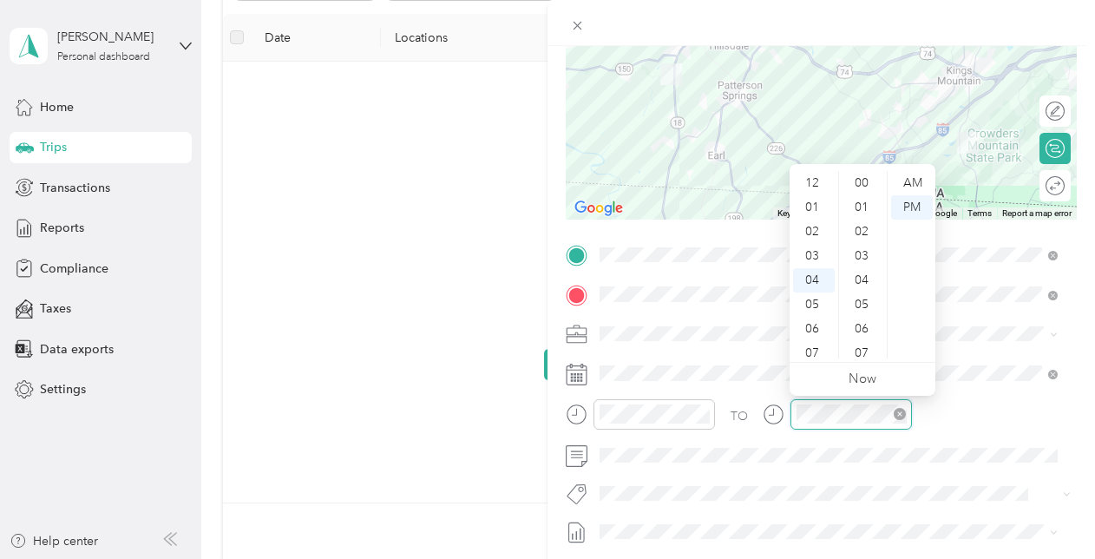
scroll to position [583, 0]
click at [815, 246] on div "03" at bounding box center [814, 245] width 42 height 24
click at [857, 183] on div "24" at bounding box center [864, 183] width 42 height 24
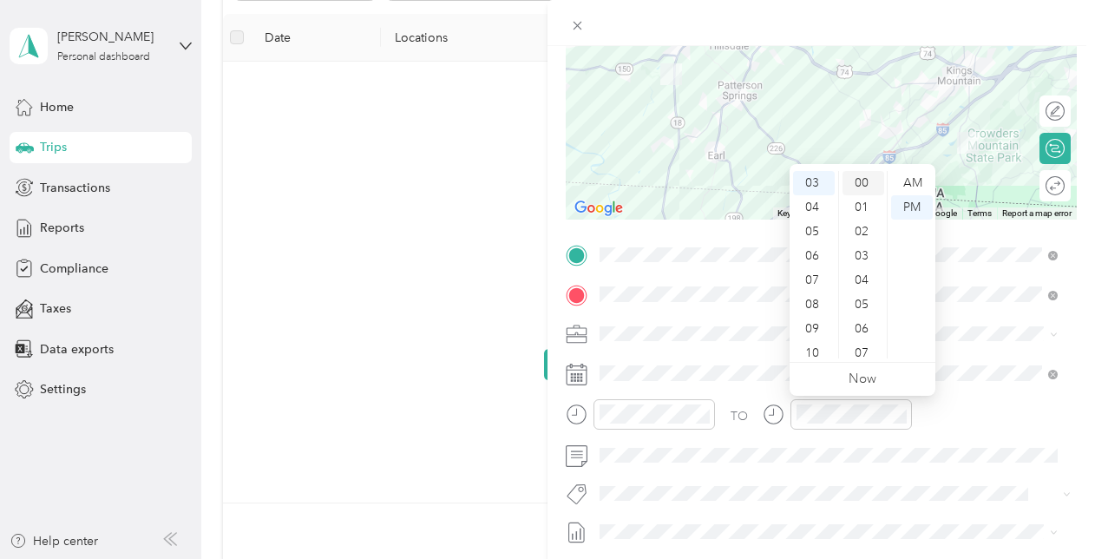
click at [862, 179] on div "00" at bounding box center [864, 183] width 42 height 24
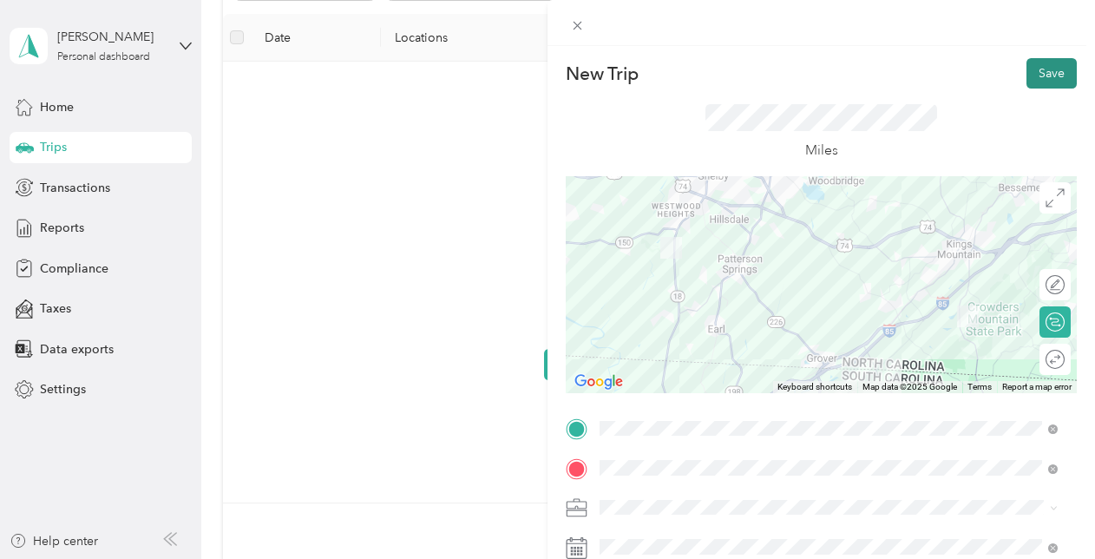
click at [1048, 73] on button "Save" at bounding box center [1052, 73] width 50 height 30
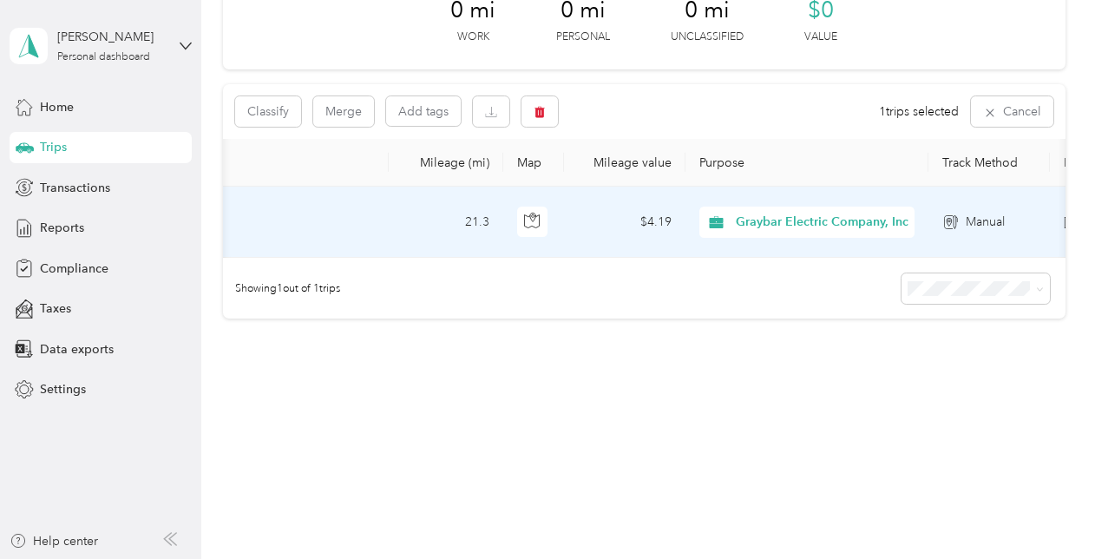
scroll to position [0, 567]
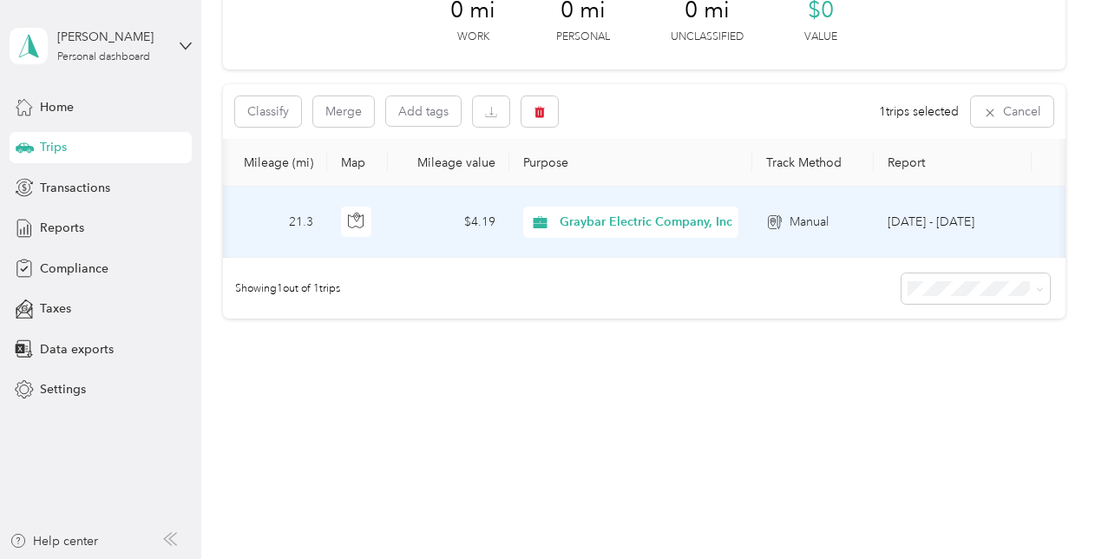
click at [819, 213] on span "Manual" at bounding box center [809, 222] width 39 height 19
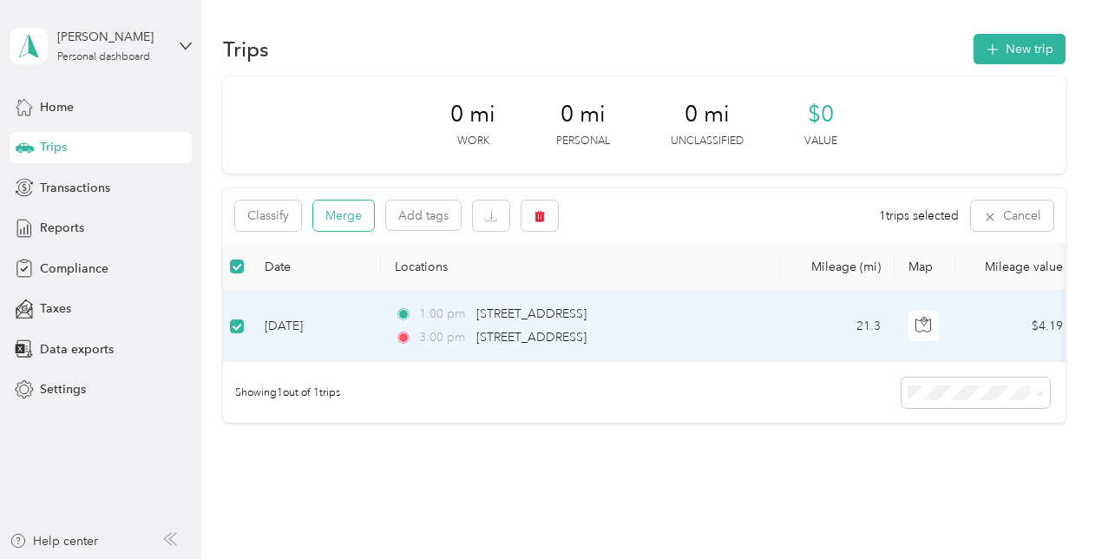
scroll to position [0, 0]
click at [543, 221] on icon "button" at bounding box center [540, 216] width 10 height 11
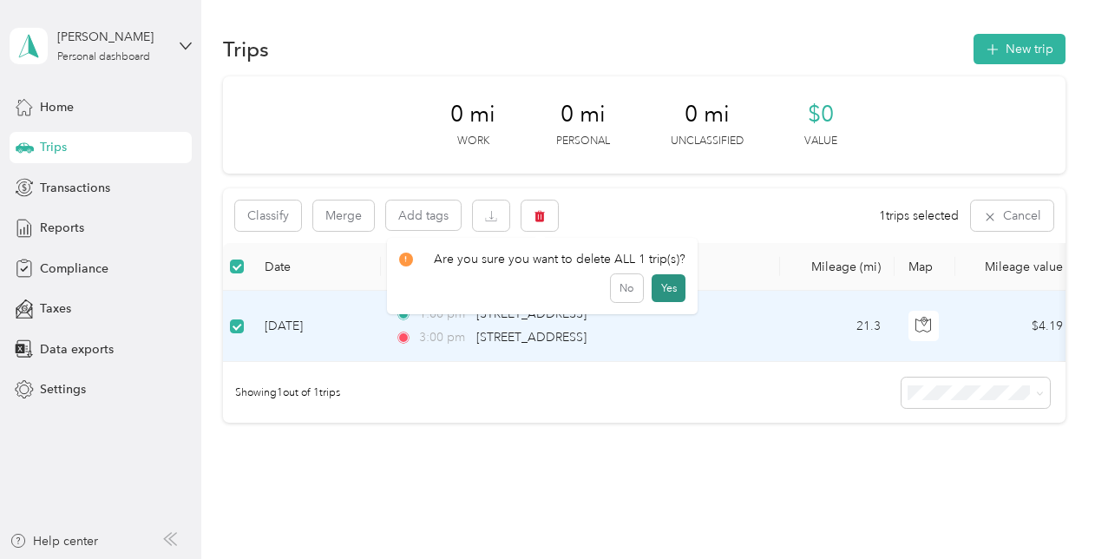
click at [652, 292] on button "Yes" at bounding box center [669, 288] width 34 height 28
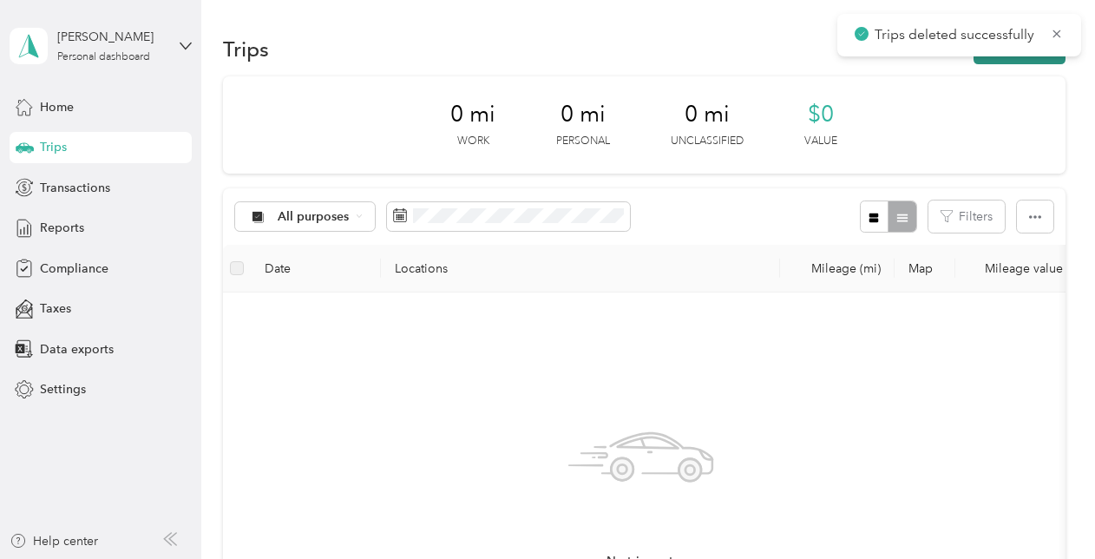
click at [994, 62] on button "New trip" at bounding box center [1020, 49] width 92 height 30
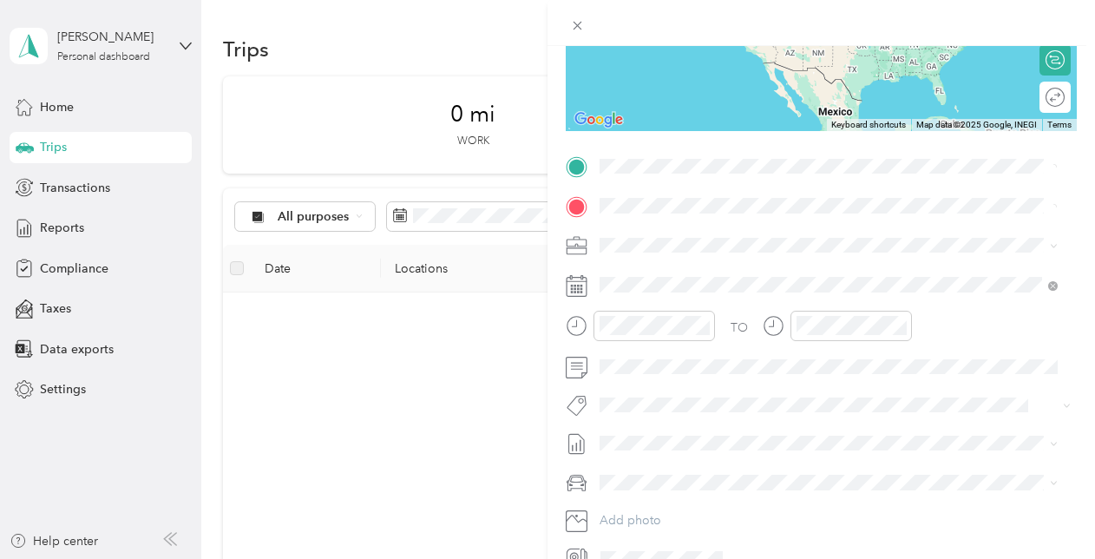
scroll to position [347, 0]
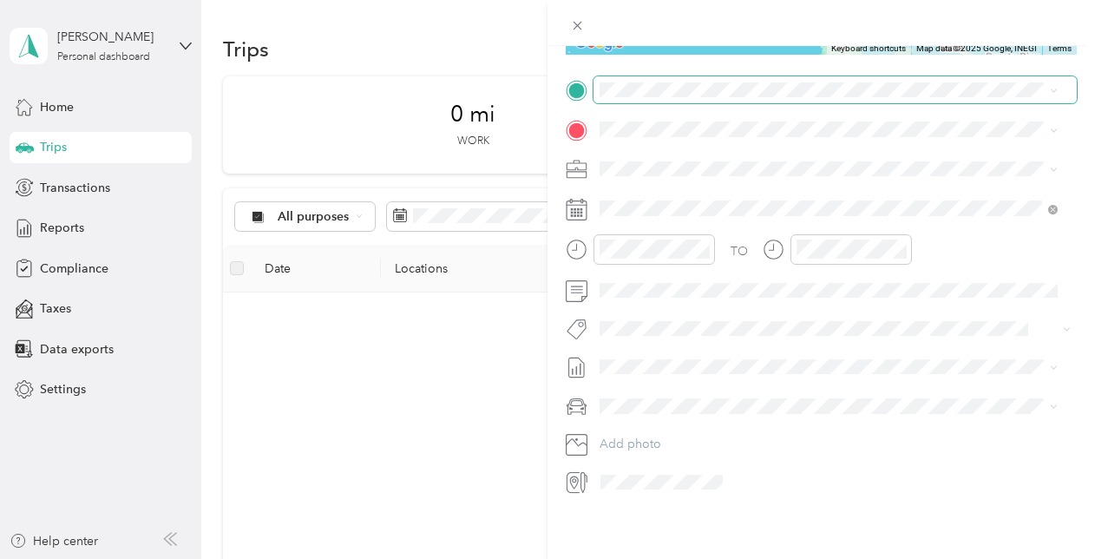
click at [1054, 92] on span at bounding box center [835, 90] width 483 height 28
click at [1059, 81] on span at bounding box center [835, 90] width 483 height 28
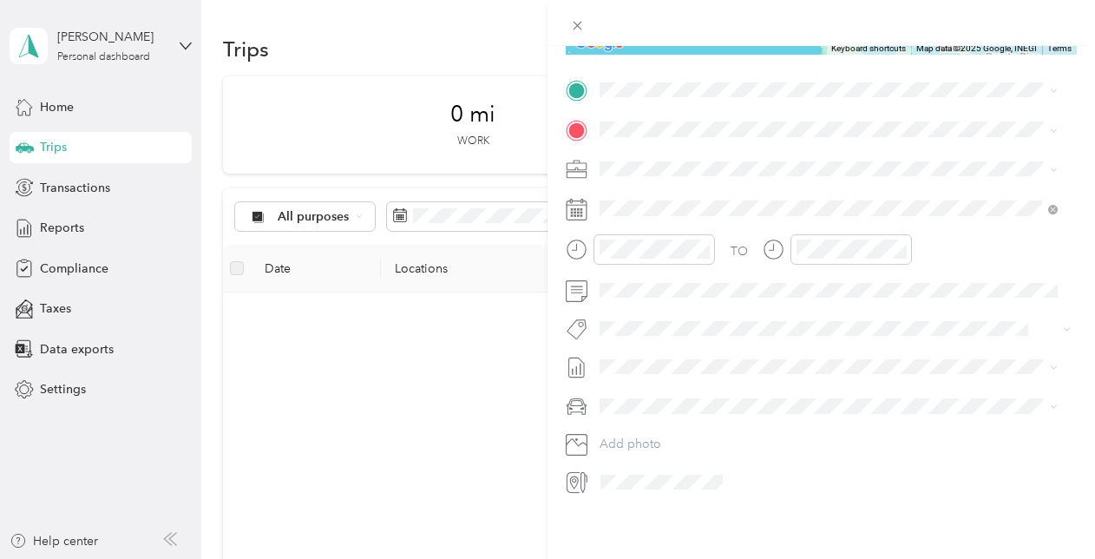
click at [1048, 163] on span at bounding box center [1051, 169] width 14 height 12
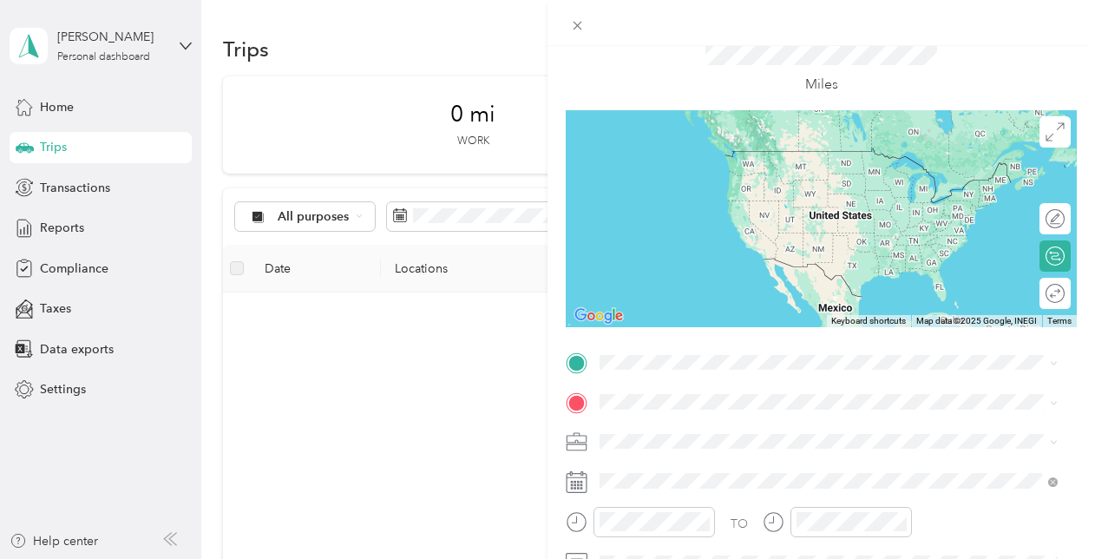
scroll to position [0, 0]
